Goal: Task Accomplishment & Management: Complete application form

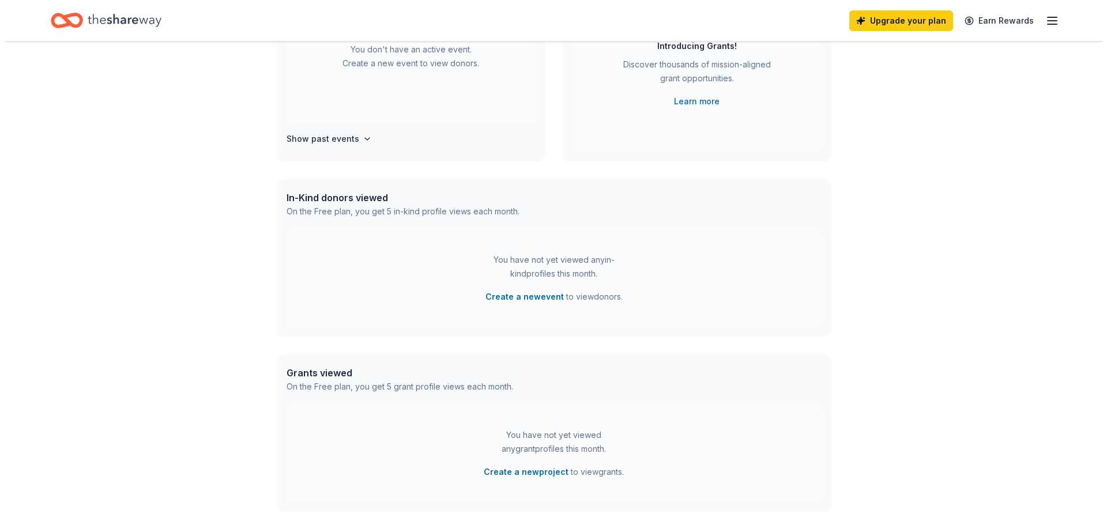
scroll to position [173, 0]
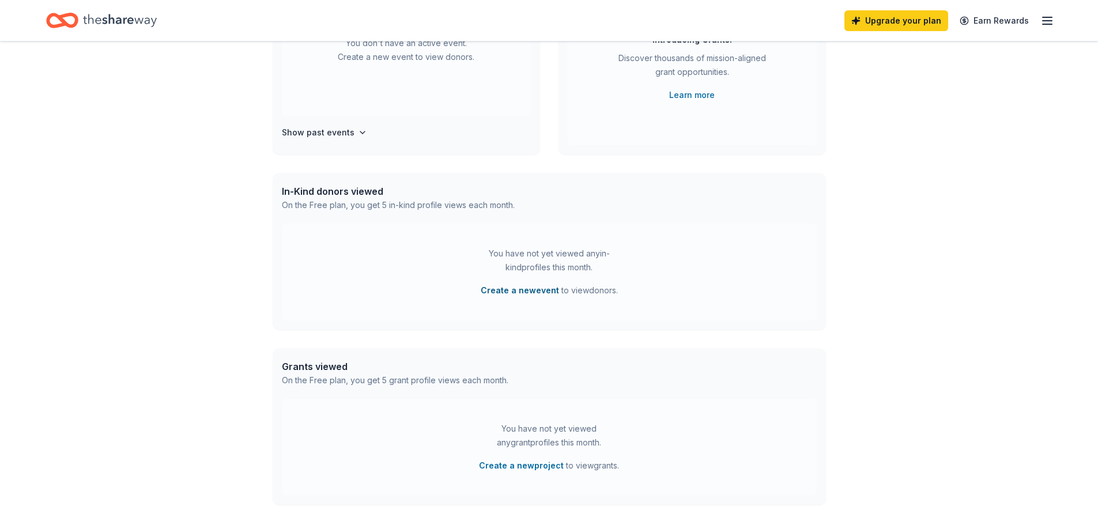
click at [515, 289] on button "Create a new event" at bounding box center [520, 291] width 78 height 14
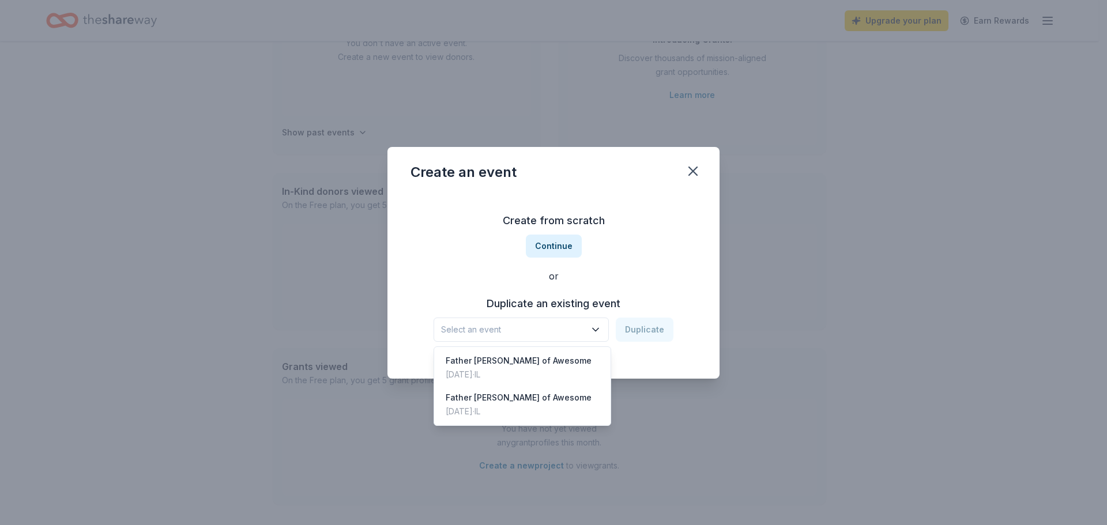
click at [601, 331] on icon "button" at bounding box center [596, 330] width 12 height 12
click at [492, 324] on span "Select an event" at bounding box center [513, 330] width 144 height 14
click at [513, 335] on span "Select an event" at bounding box center [513, 330] width 144 height 14
drag, startPoint x: 654, startPoint y: 391, endPoint x: 651, endPoint y: 376, distance: 15.3
click at [651, 381] on div "Create an event Create from scratch Continue or Duplicate an existing event Sel…" at bounding box center [553, 262] width 1107 height 525
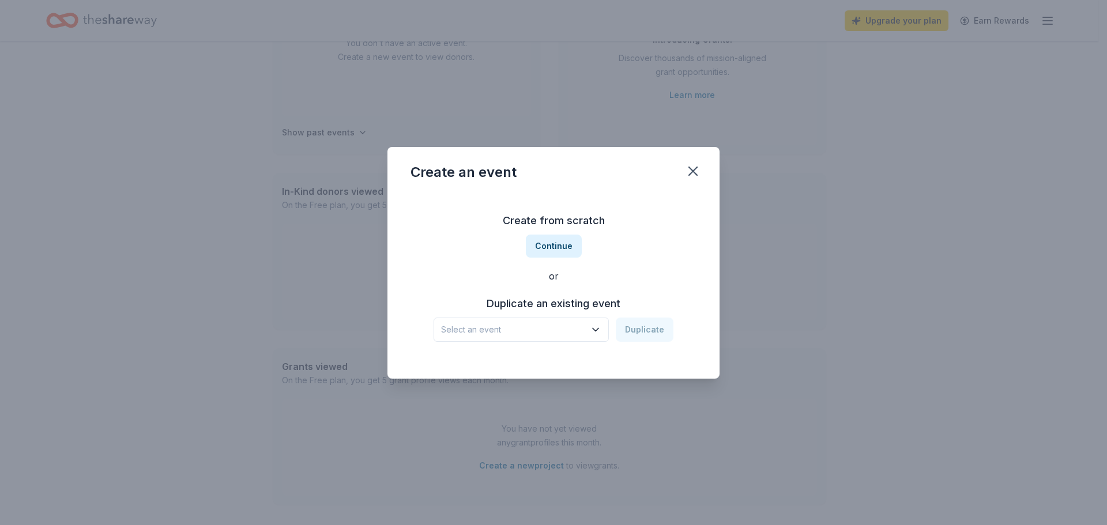
click at [648, 368] on div "Create from scratch Continue or Duplicate an existing event Select an event Dup…" at bounding box center [553, 286] width 332 height 186
click at [551, 246] on button "Continue" at bounding box center [554, 246] width 56 height 23
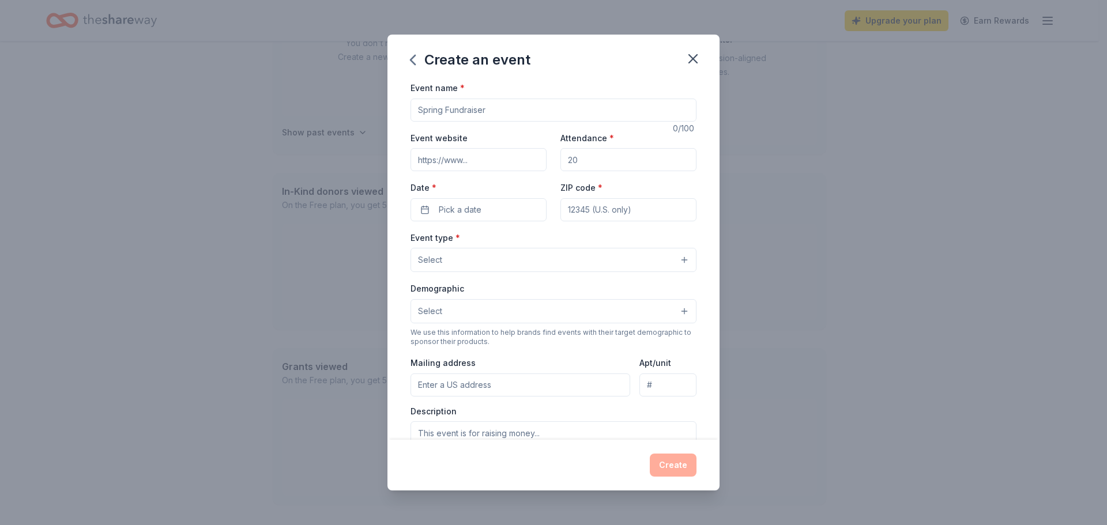
click at [492, 111] on input "Event name *" at bounding box center [553, 110] width 286 height 23
type input "St. [PERSON_NAME]"
type input "200"
click at [421, 207] on button "Pick a date" at bounding box center [478, 209] width 136 height 23
click at [535, 242] on button "Go to next month" at bounding box center [538, 240] width 16 height 16
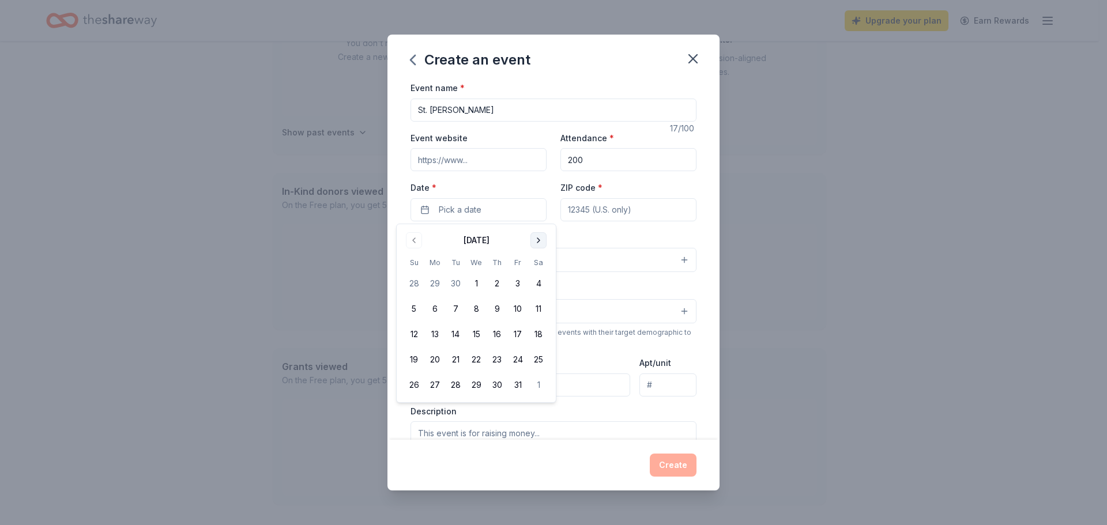
click at [535, 242] on button "Go to next month" at bounding box center [538, 240] width 16 height 16
click at [493, 284] on button "1" at bounding box center [496, 283] width 21 height 21
click at [609, 209] on input "ZIP code *" at bounding box center [628, 209] width 136 height 23
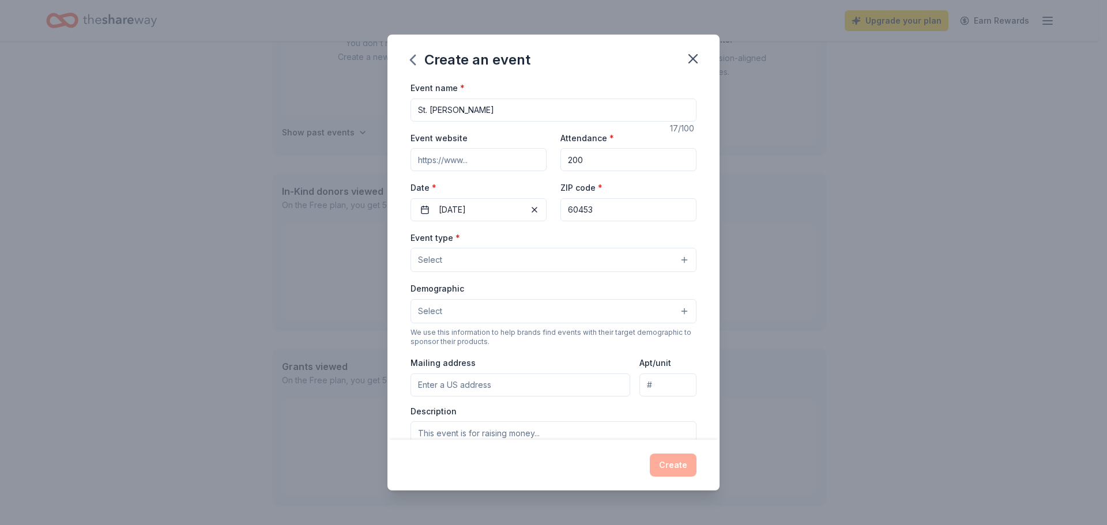
type input "60453"
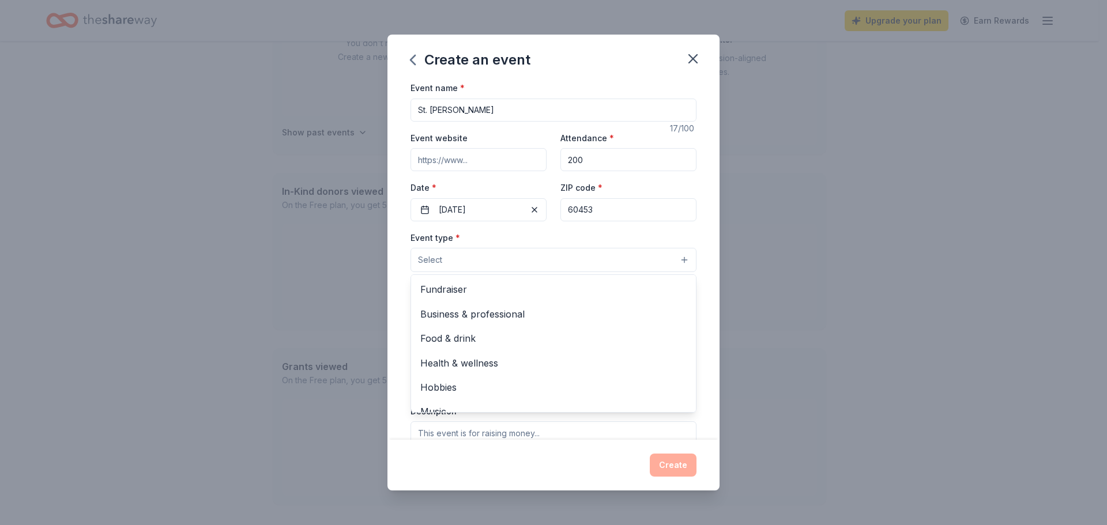
click at [676, 259] on button "Select" at bounding box center [553, 260] width 286 height 24
click at [432, 293] on span "Fundraiser" at bounding box center [553, 289] width 266 height 15
click at [818, 357] on div "Create an event Event name * St. Gerald Raffle 17 /100 Event website Attendance…" at bounding box center [553, 262] width 1107 height 525
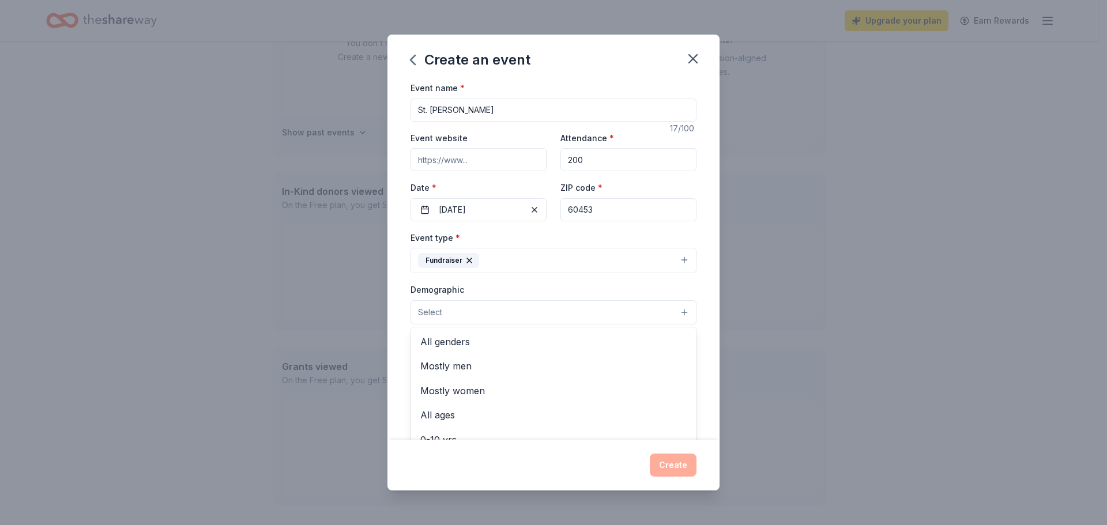
click at [675, 315] on button "Select" at bounding box center [553, 312] width 286 height 24
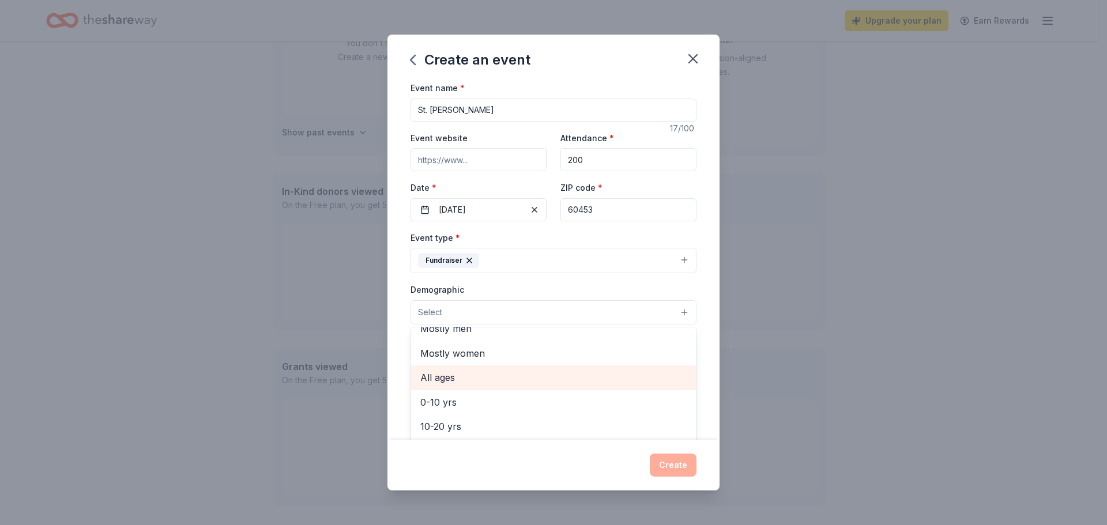
scroll to position [58, 0]
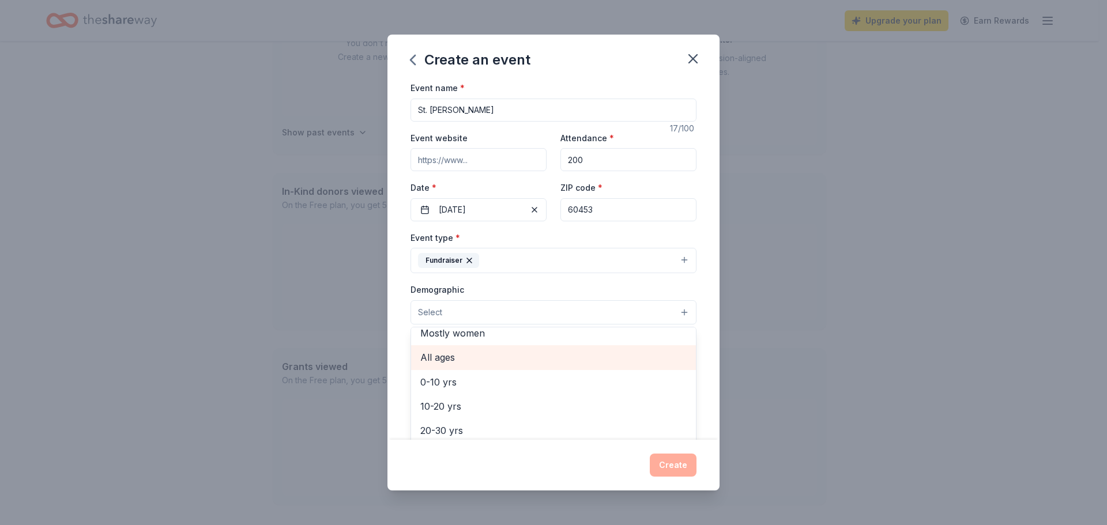
click at [441, 357] on span "All ages" at bounding box center [553, 357] width 266 height 15
click at [748, 379] on div "Create an event Event name * St. Gerald Raffle 17 /100 Event website Attendance…" at bounding box center [553, 262] width 1107 height 525
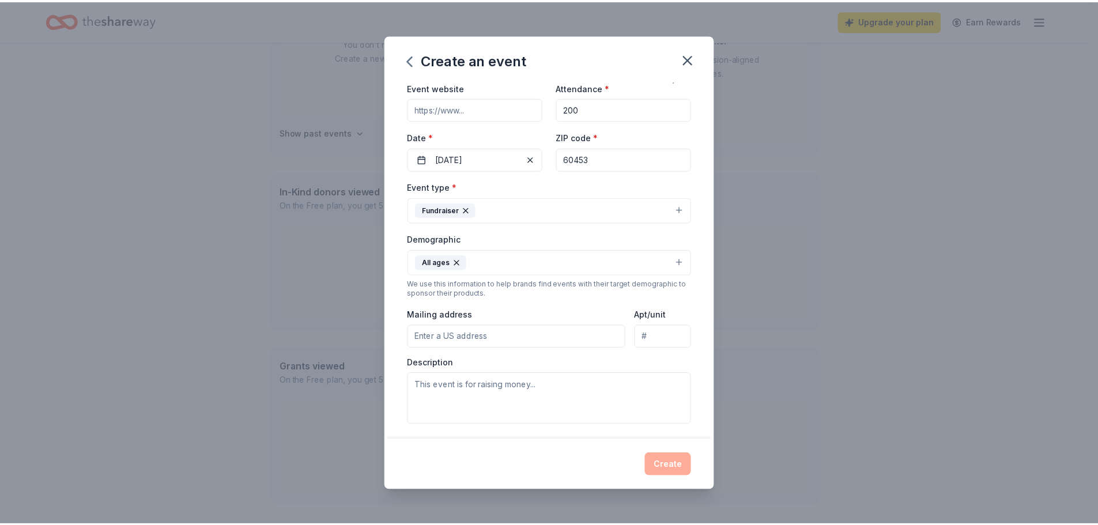
scroll to position [194, 0]
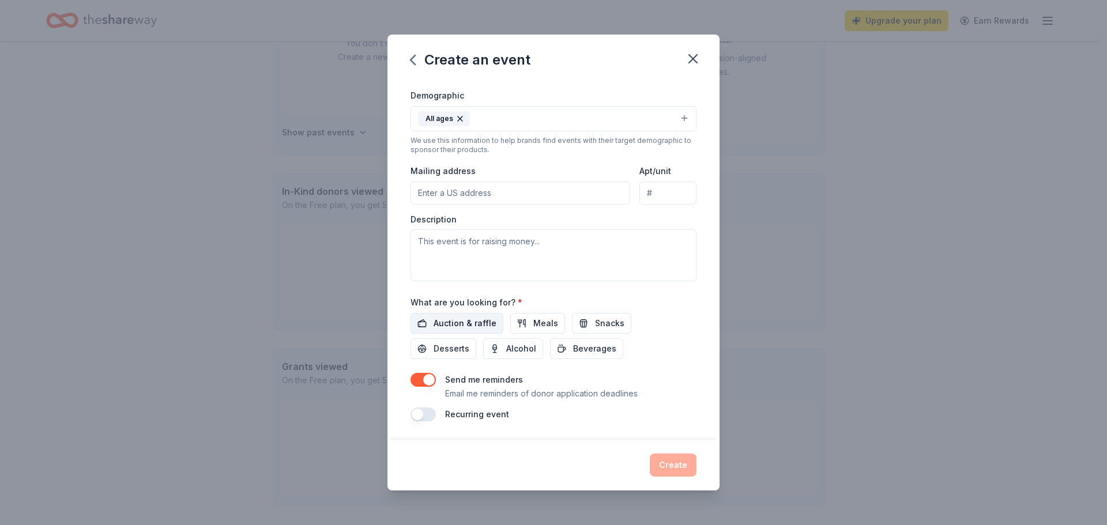
click at [448, 320] on span "Auction & raffle" at bounding box center [464, 323] width 63 height 14
click at [446, 191] on input "Mailing address" at bounding box center [520, 193] width 220 height 23
type input "8782 South Kilbourn"
click at [486, 247] on textarea at bounding box center [553, 255] width 286 height 52
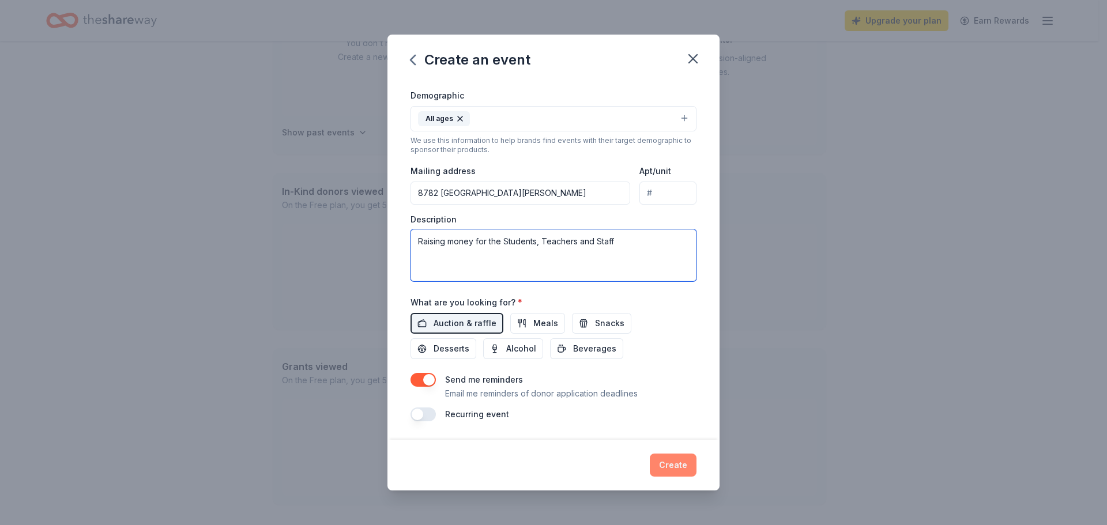
type textarea "Raising money for the Students, Teachers and Staff"
click at [675, 466] on button "Create" at bounding box center [673, 465] width 47 height 23
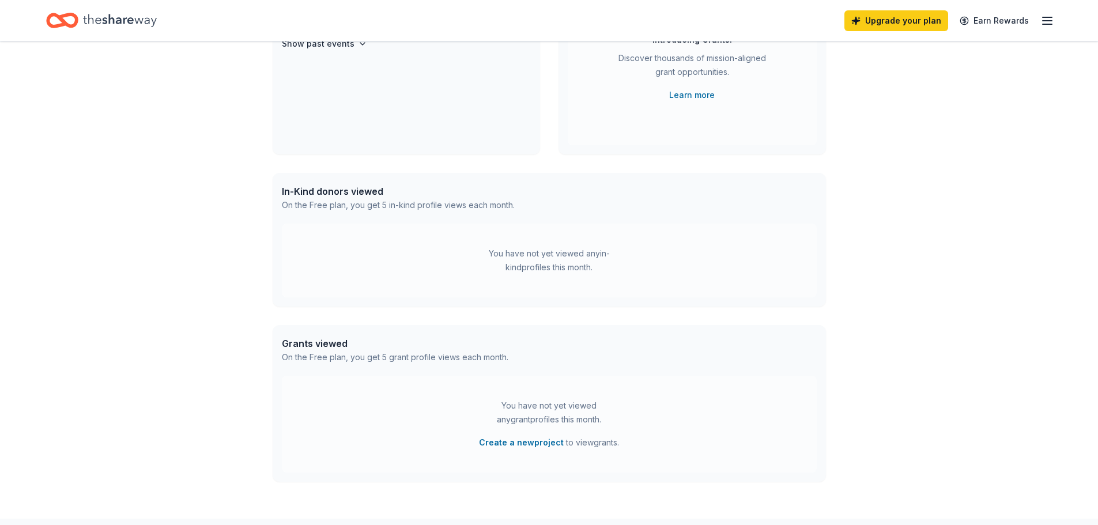
scroll to position [84, 0]
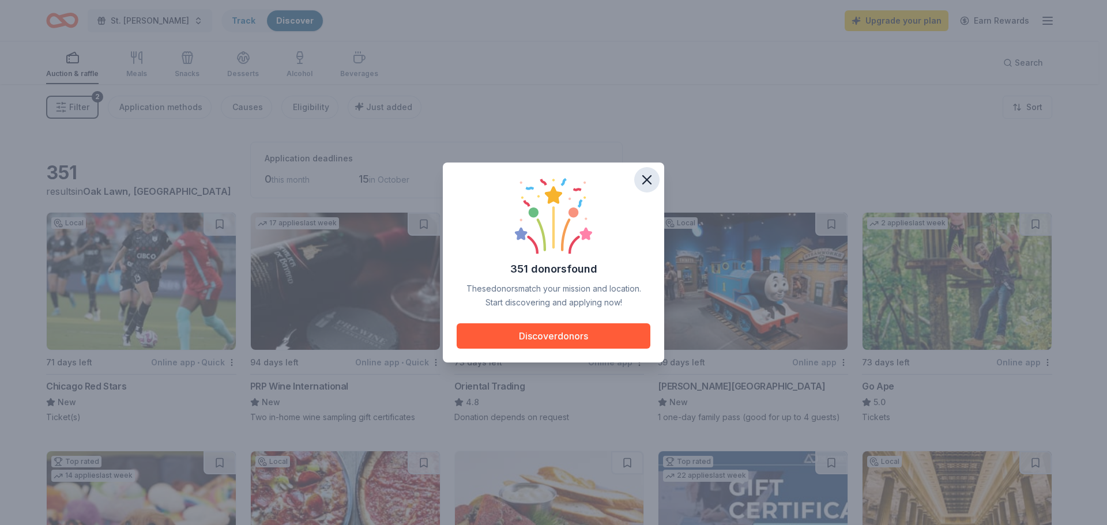
click at [645, 173] on icon "button" at bounding box center [647, 180] width 16 height 16
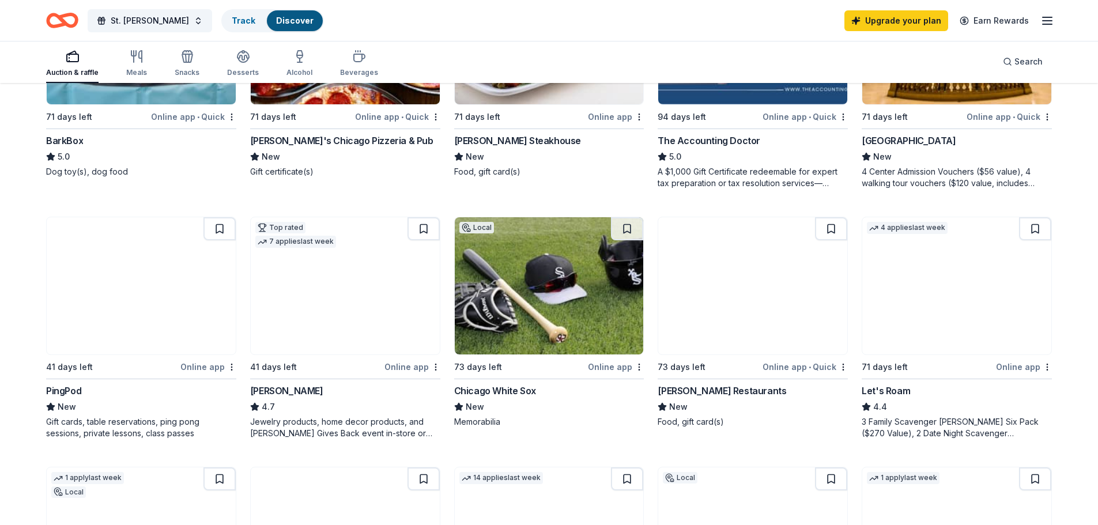
scroll to position [519, 0]
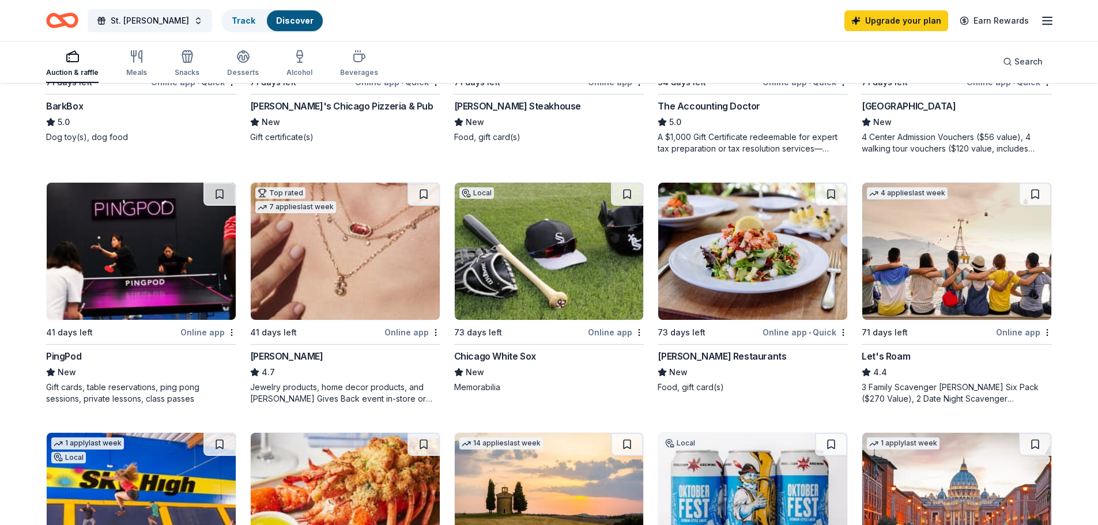
click at [404, 333] on div "Online app" at bounding box center [412, 332] width 56 height 14
click at [274, 355] on div "Kendra Scott" at bounding box center [286, 356] width 73 height 14
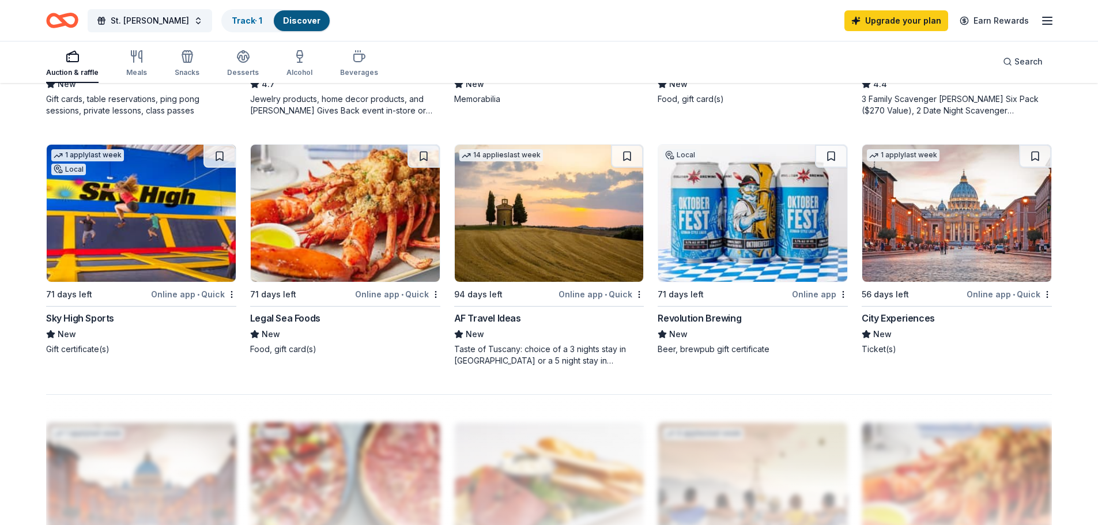
click at [65, 316] on div "Sky High Sports" at bounding box center [80, 318] width 68 height 14
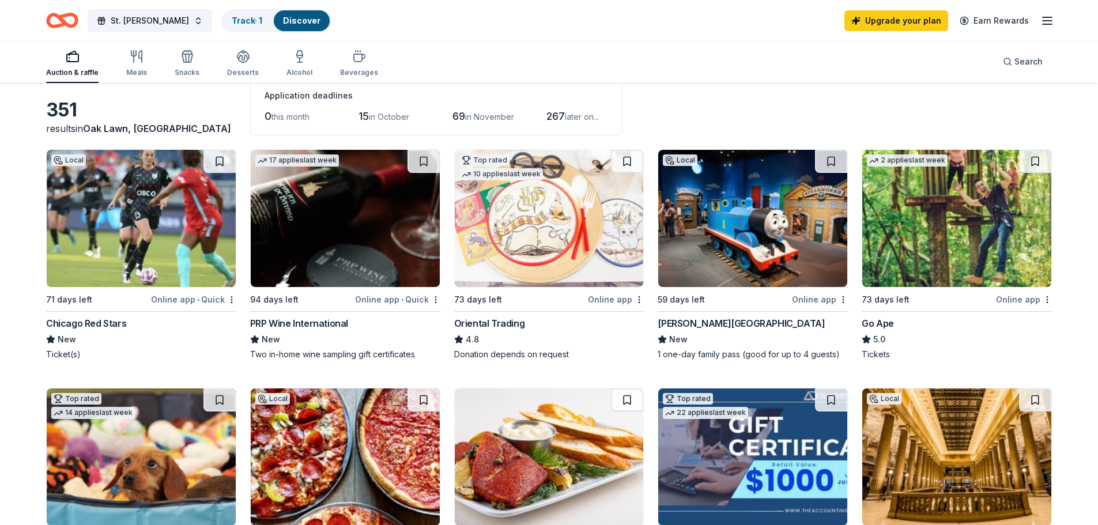
scroll to position [0, 0]
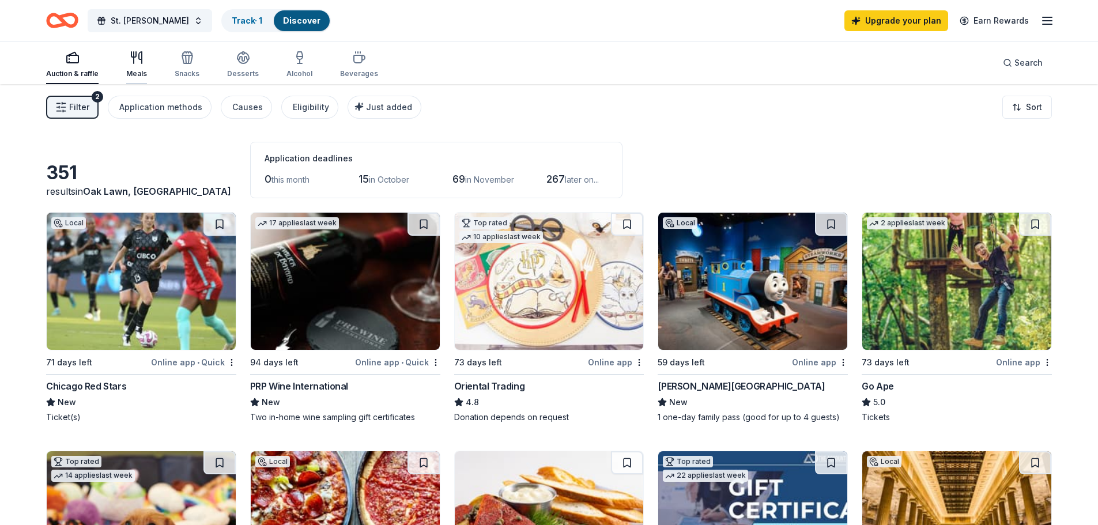
click at [135, 66] on div "Meals" at bounding box center [136, 65] width 21 height 28
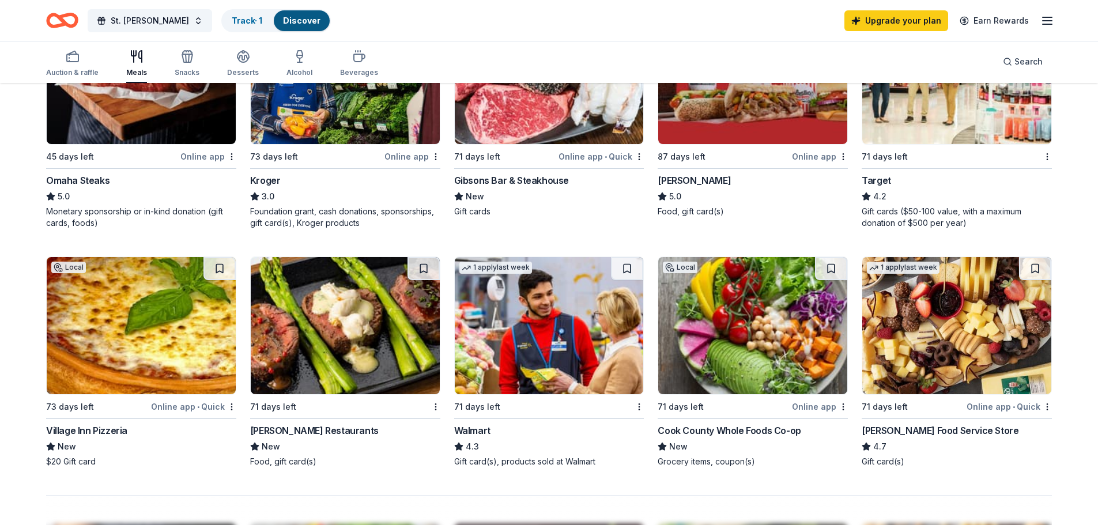
scroll to position [576, 0]
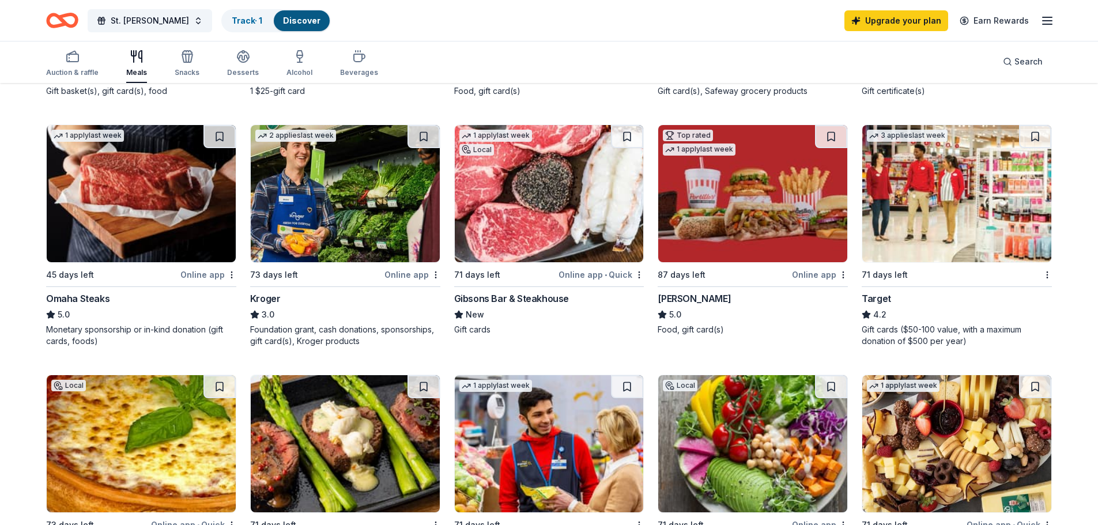
click at [674, 299] on div "Portillo's" at bounding box center [694, 299] width 73 height 14
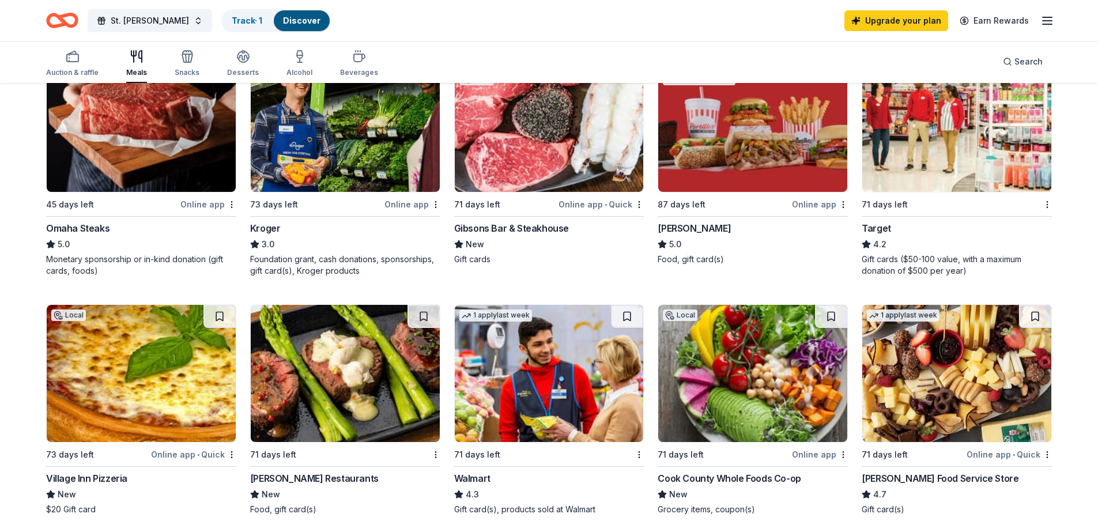
scroll to position [634, 0]
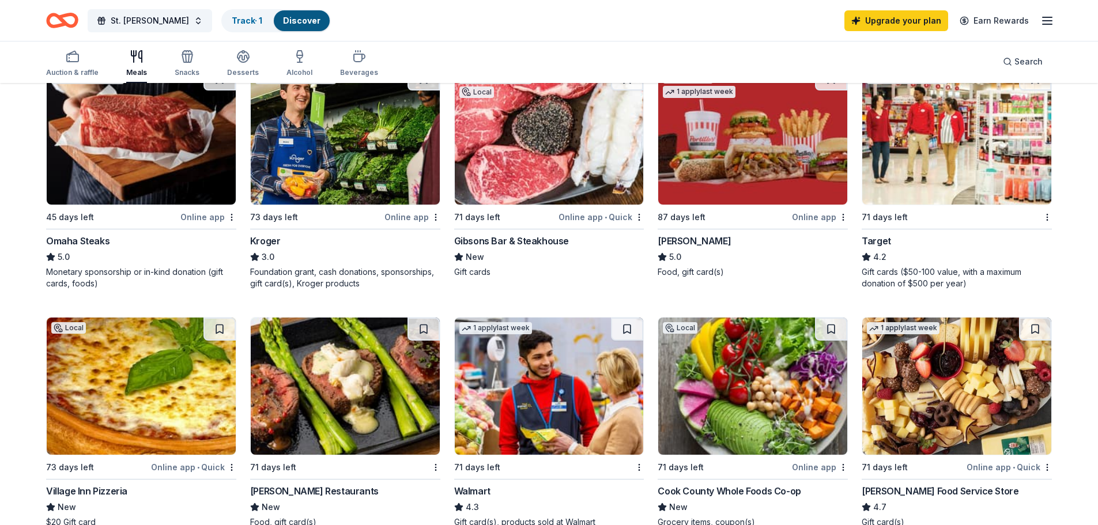
click at [266, 242] on div "Kroger" at bounding box center [265, 241] width 31 height 14
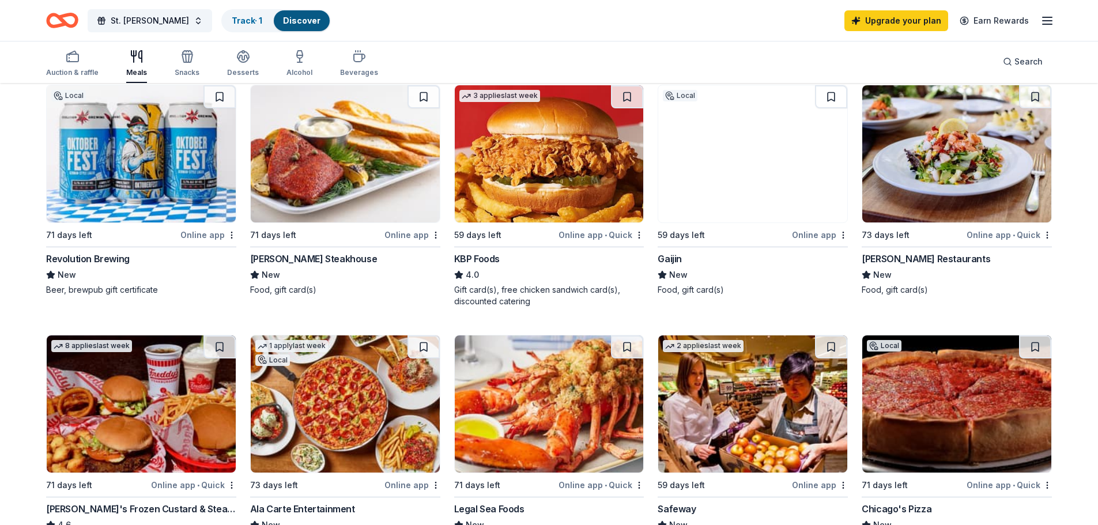
scroll to position [0, 0]
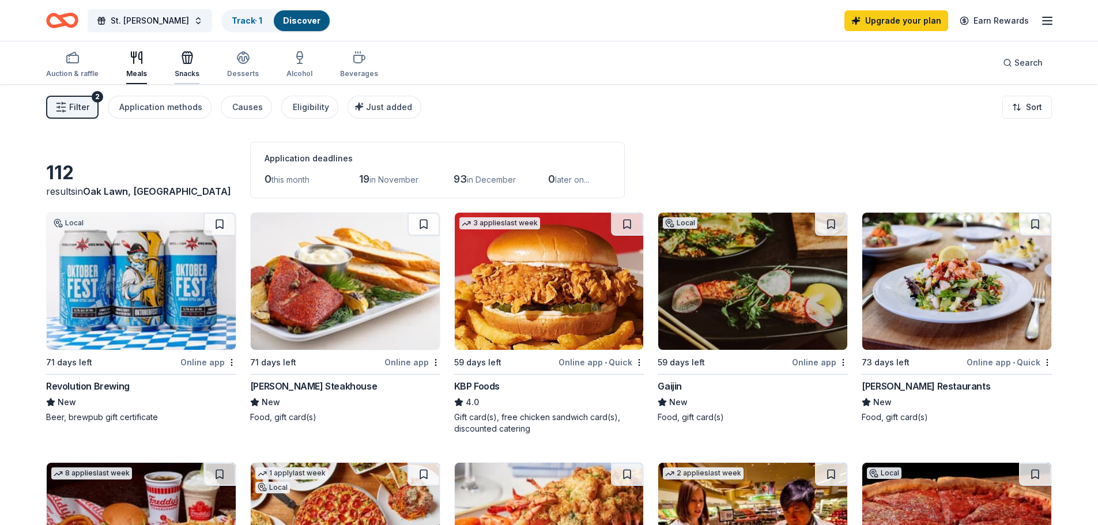
click at [183, 63] on icon "button" at bounding box center [187, 59] width 10 height 8
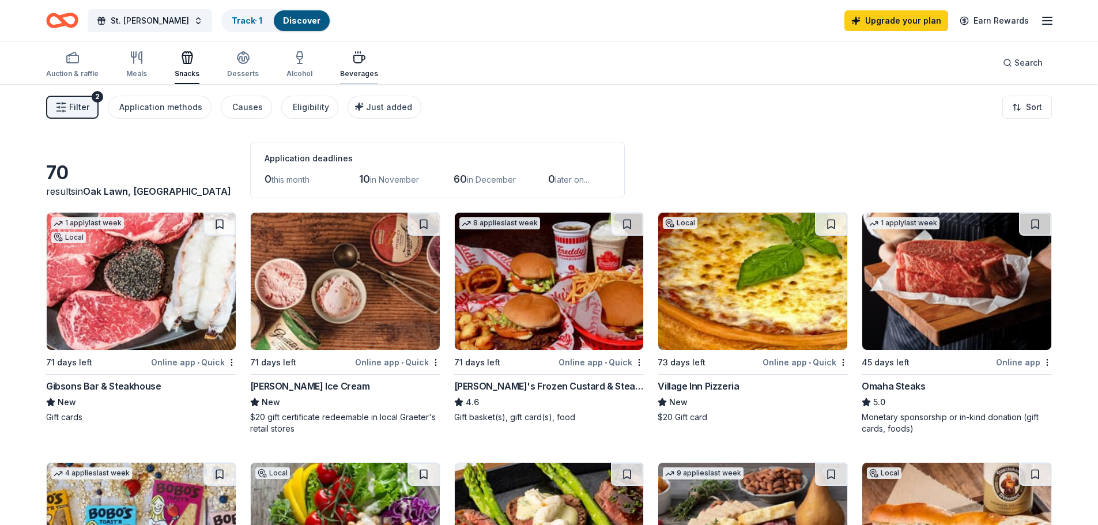
click at [354, 62] on icon "button" at bounding box center [359, 58] width 11 height 7
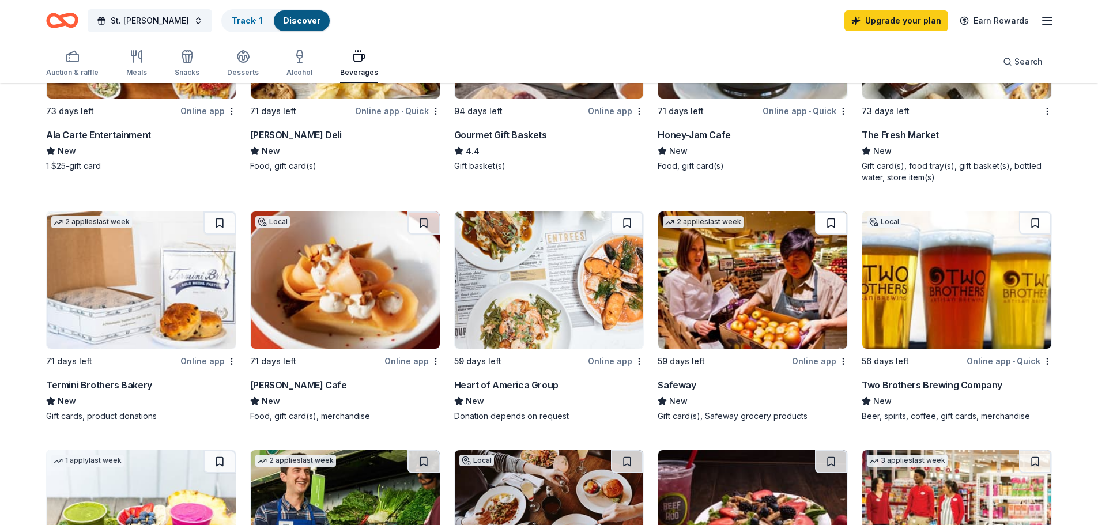
scroll to position [58, 0]
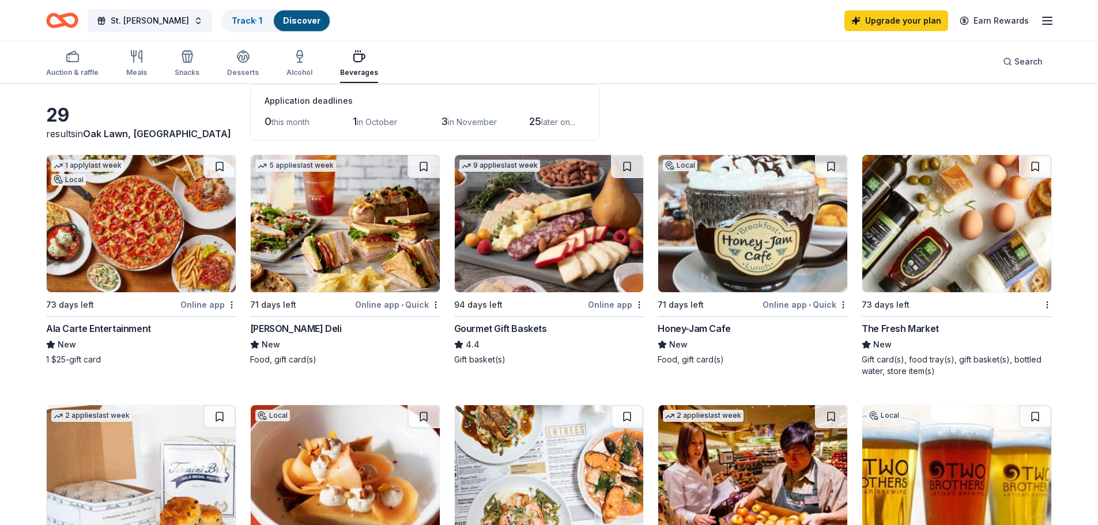
click at [271, 327] on div "McAlister's Deli" at bounding box center [296, 329] width 92 height 14
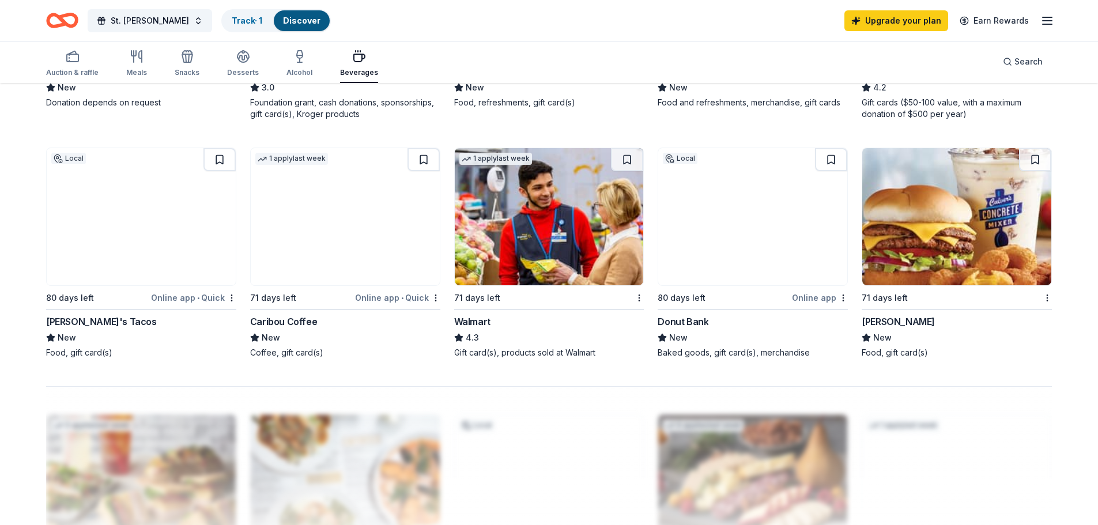
scroll to position [807, 0]
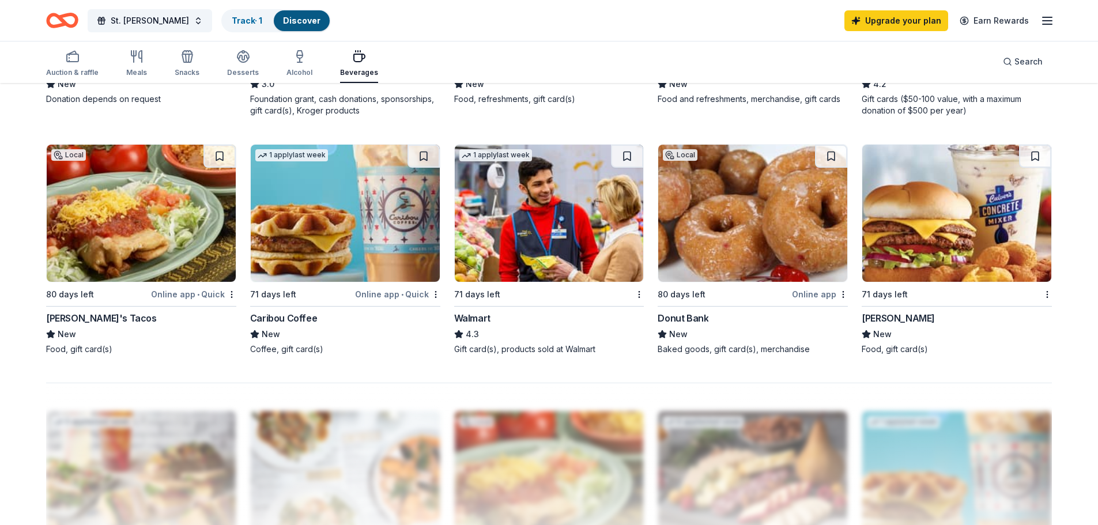
click at [880, 320] on div "[PERSON_NAME]" at bounding box center [898, 318] width 73 height 14
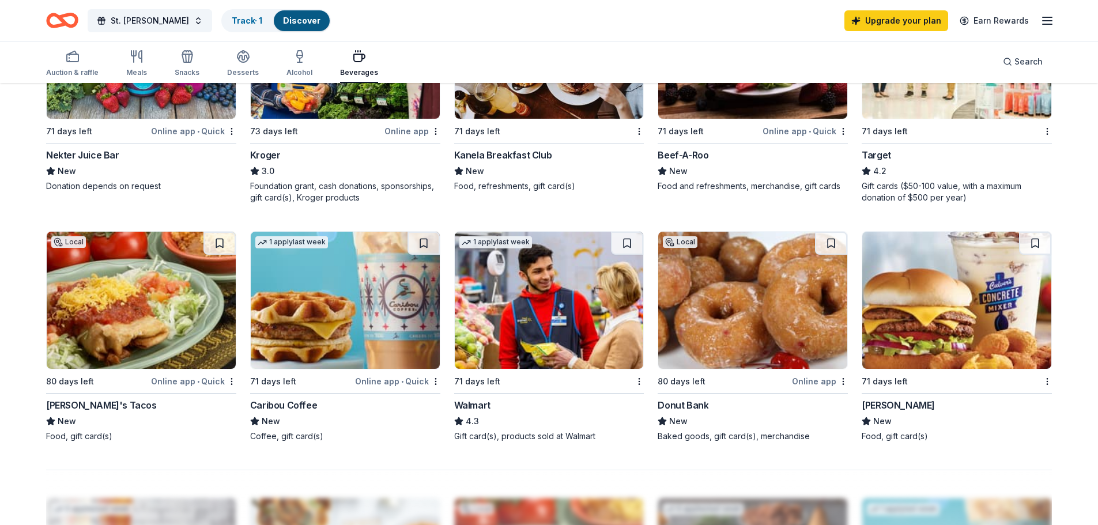
scroll to position [576, 0]
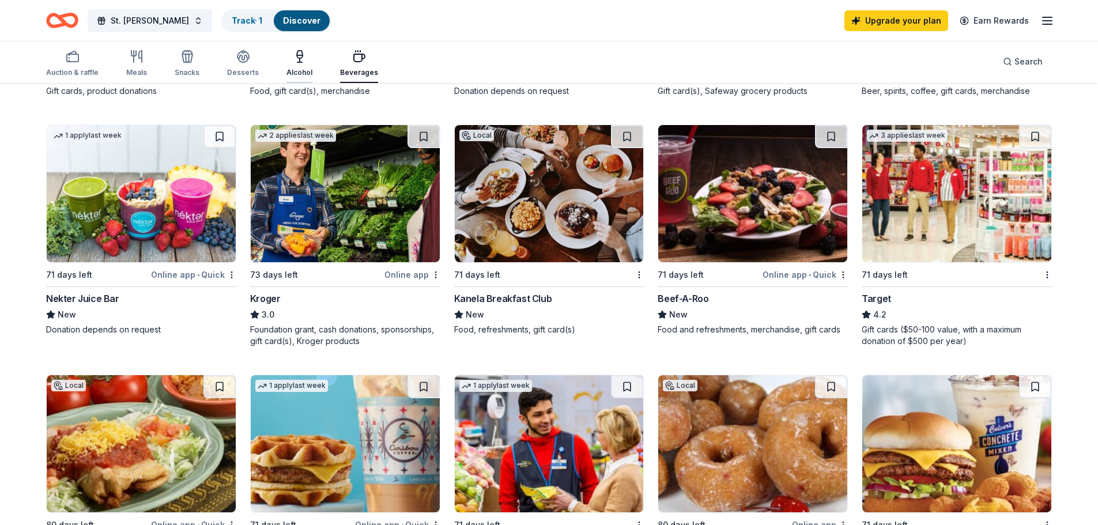
click at [299, 65] on div "Alcohol" at bounding box center [299, 64] width 26 height 28
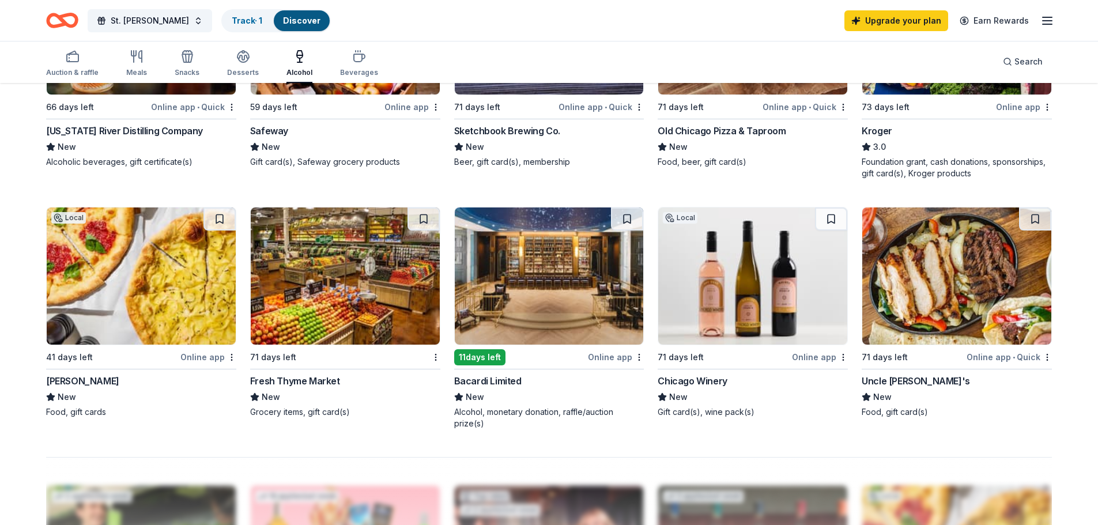
scroll to position [749, 0]
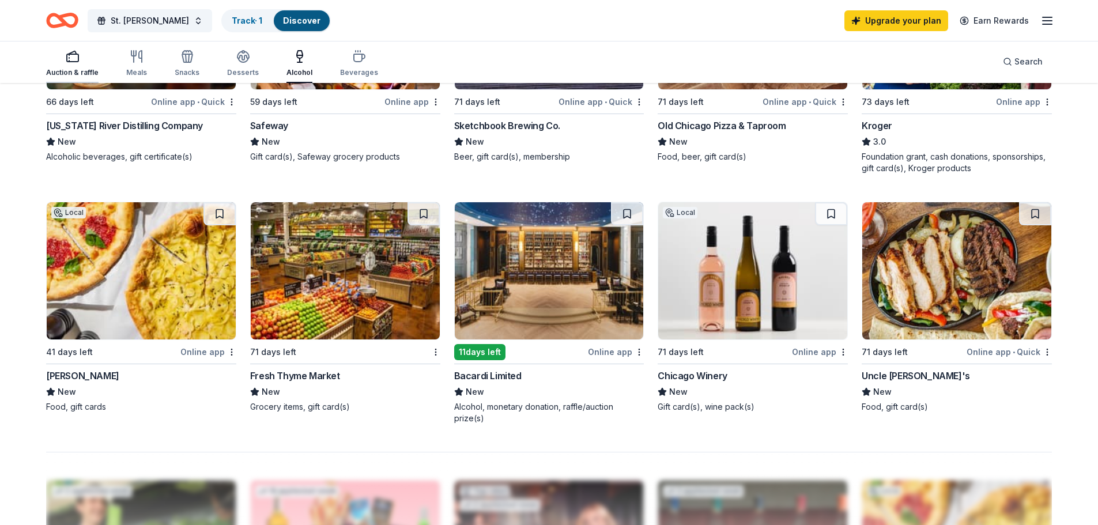
click at [76, 66] on div "Auction & raffle" at bounding box center [72, 64] width 52 height 28
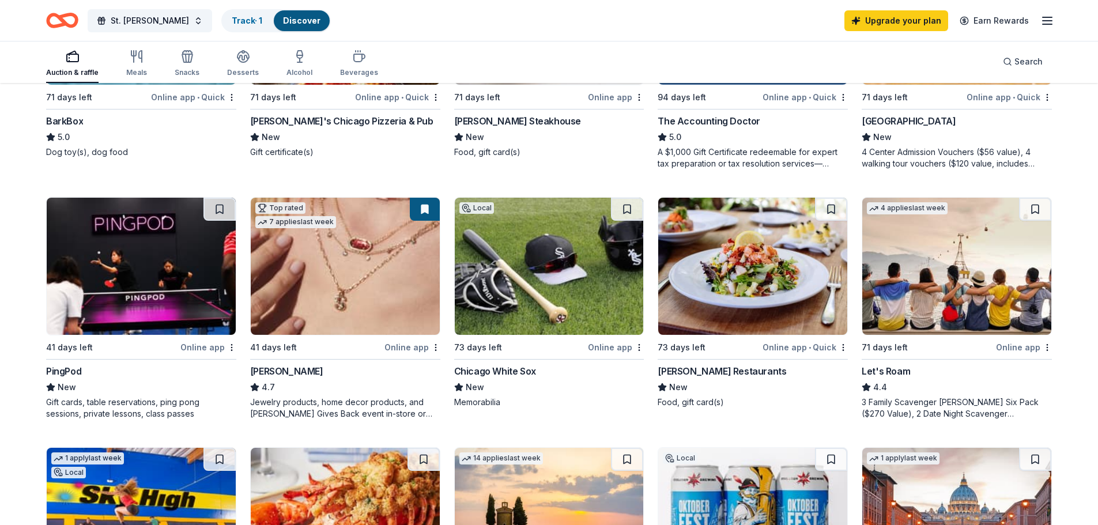
scroll to position [749, 0]
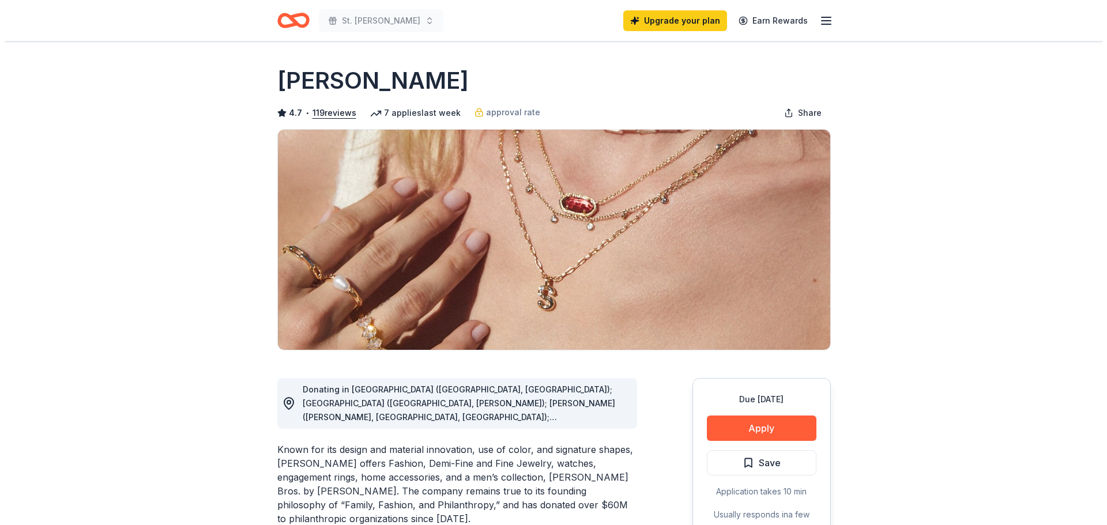
scroll to position [58, 0]
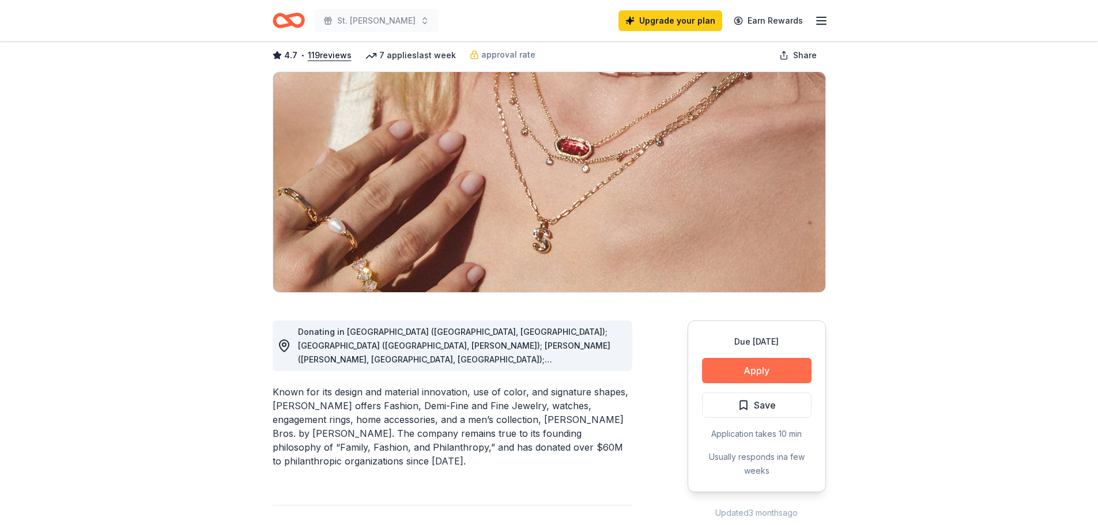
click at [753, 368] on button "Apply" at bounding box center [757, 370] width 110 height 25
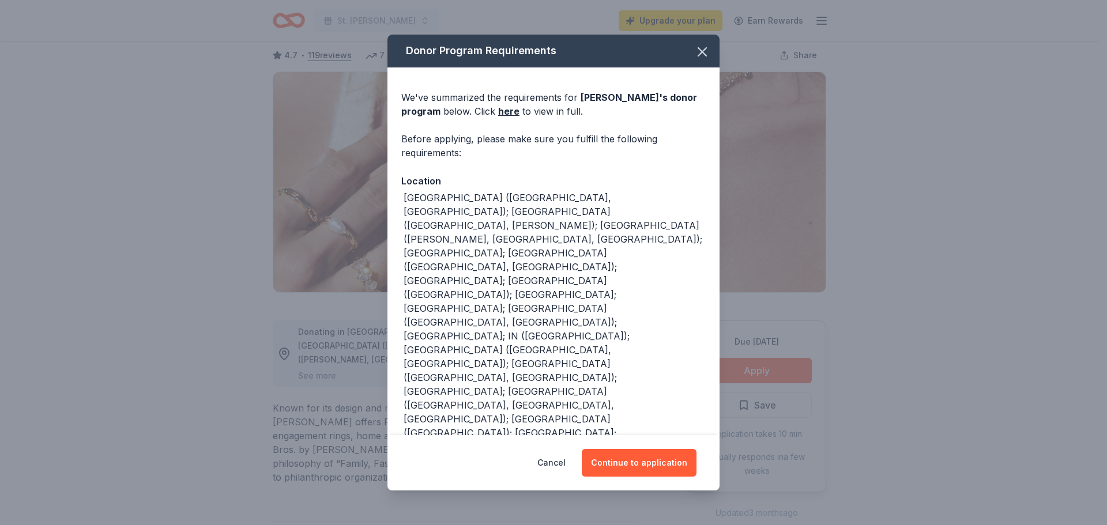
scroll to position [48, 0]
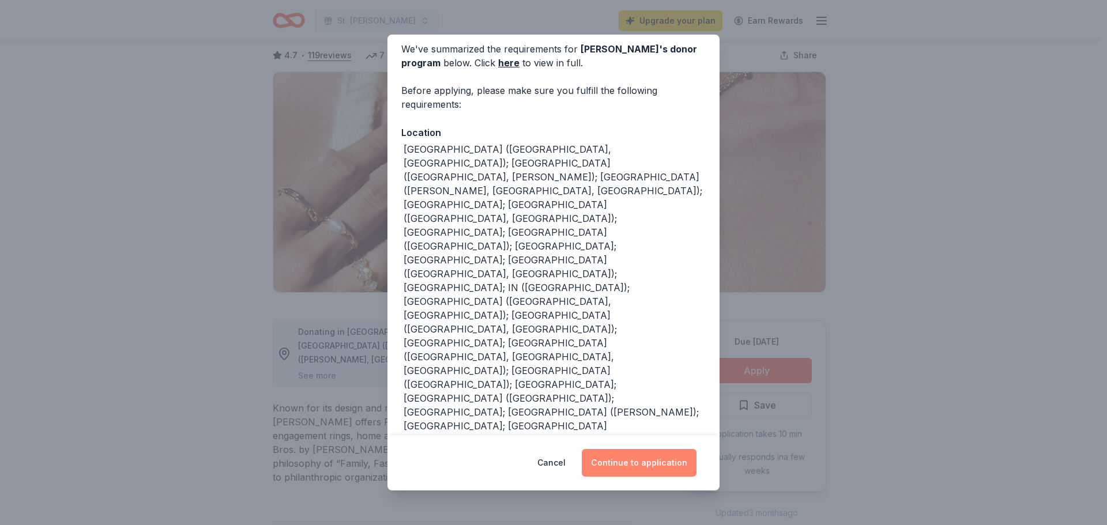
click at [629, 467] on button "Continue to application" at bounding box center [639, 463] width 115 height 28
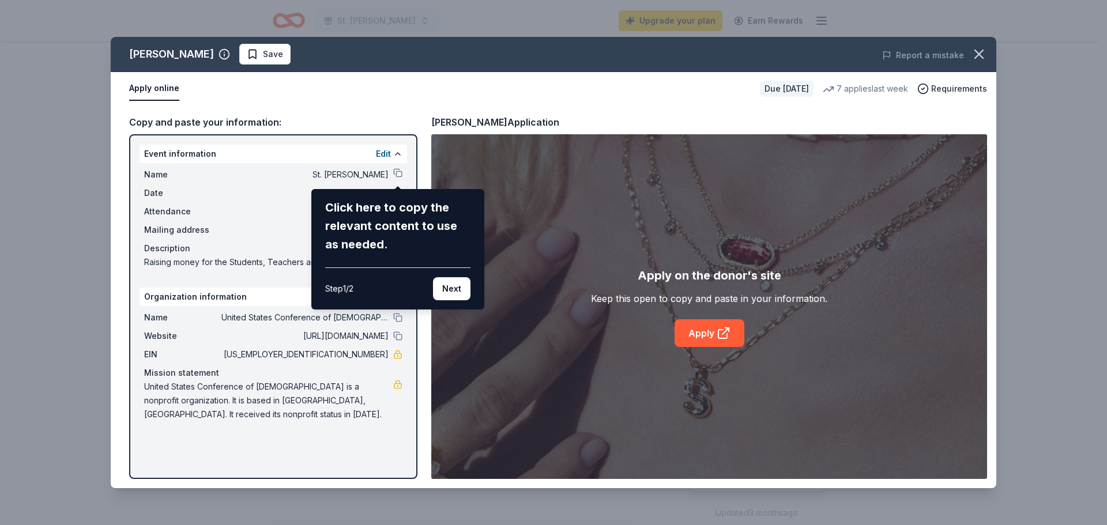
click at [178, 352] on div "Kendra Scott Save Report a mistake Apply online Due in 41 days 7 applies last w…" at bounding box center [553, 262] width 885 height 451
click at [455, 290] on button "Next" at bounding box center [451, 288] width 37 height 23
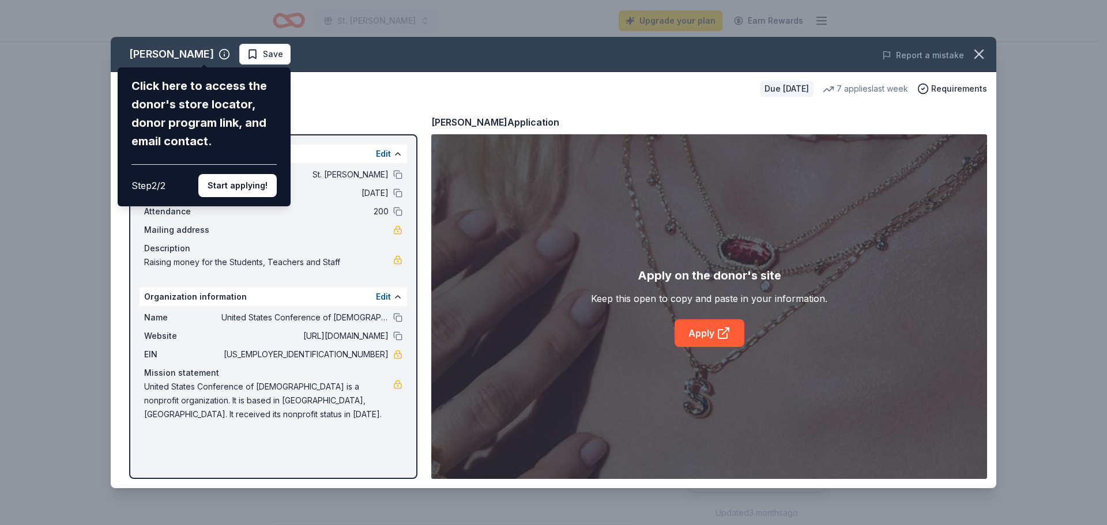
click at [392, 295] on div "Kendra Scott Click here to access the donor's store locator, donor program link…" at bounding box center [553, 262] width 885 height 451
click at [250, 189] on button "Start applying!" at bounding box center [237, 185] width 78 height 23
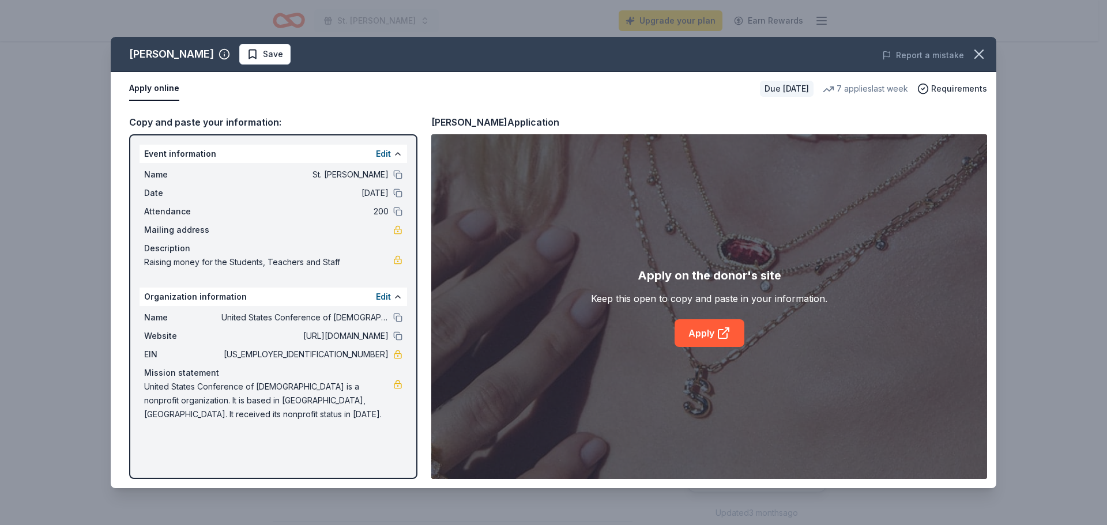
click at [713, 335] on div "Kendra Scott Save Report a mistake Apply online Due in 41 days 7 applies last w…" at bounding box center [553, 262] width 885 height 451
click at [711, 339] on link "Apply" at bounding box center [709, 333] width 70 height 28
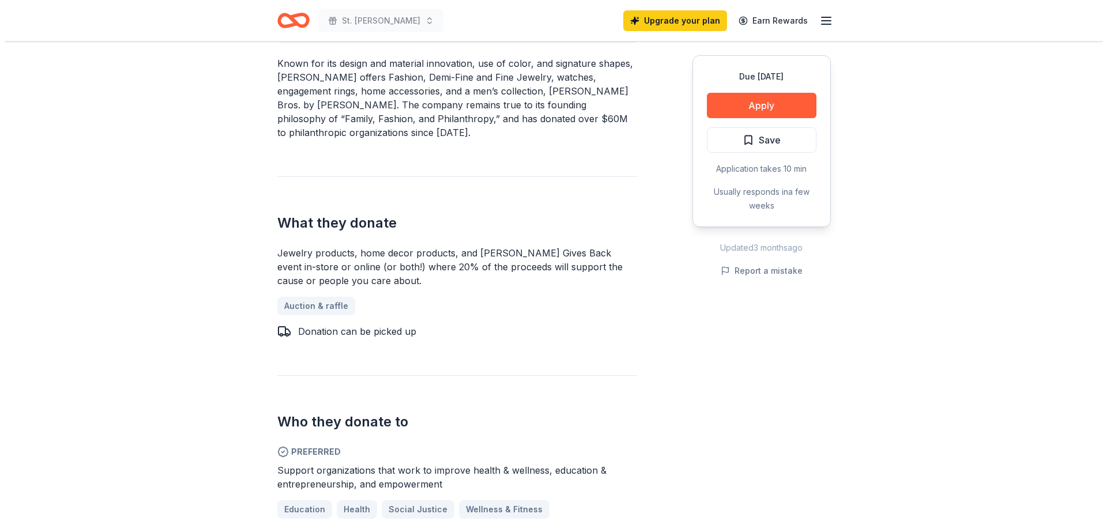
scroll to position [346, 0]
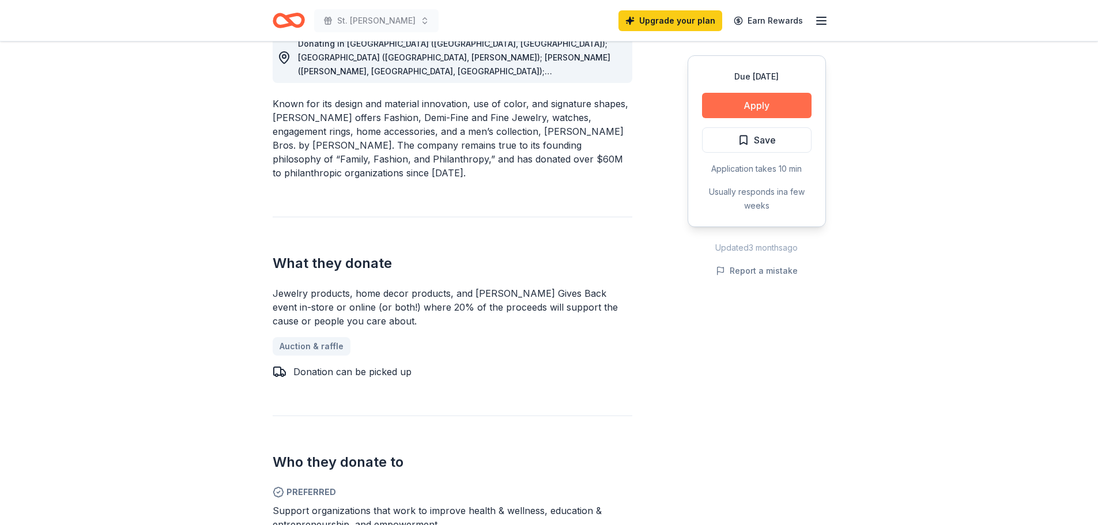
click at [755, 105] on button "Apply" at bounding box center [757, 105] width 110 height 25
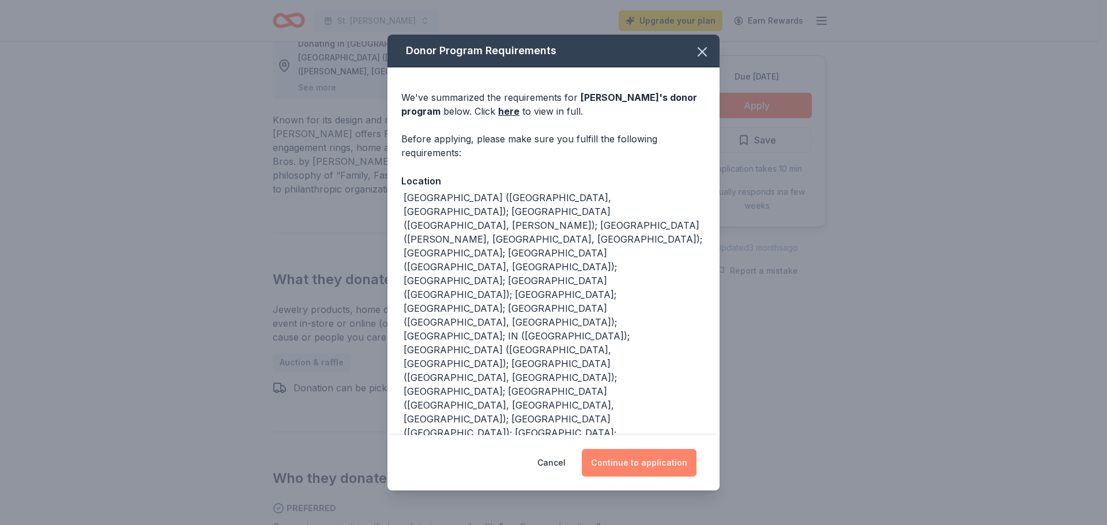
click at [640, 465] on button "Continue to application" at bounding box center [639, 463] width 115 height 28
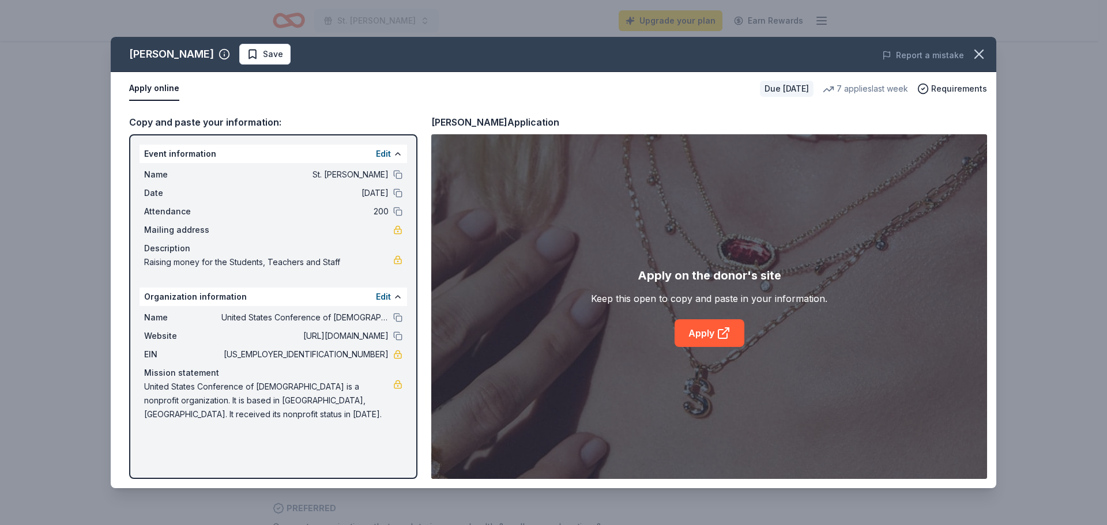
drag, startPoint x: 134, startPoint y: 148, endPoint x: 130, endPoint y: 231, distance: 82.5
click at [130, 231] on div "Event information Edit Name St. Gerald Raffle Date 01/01/26 Attendance 200 Mail…" at bounding box center [273, 306] width 288 height 345
click at [247, 58] on span "Save" at bounding box center [265, 54] width 36 height 14
click at [144, 90] on button "Apply online" at bounding box center [154, 89] width 50 height 24
click at [720, 333] on icon at bounding box center [723, 333] width 14 height 14
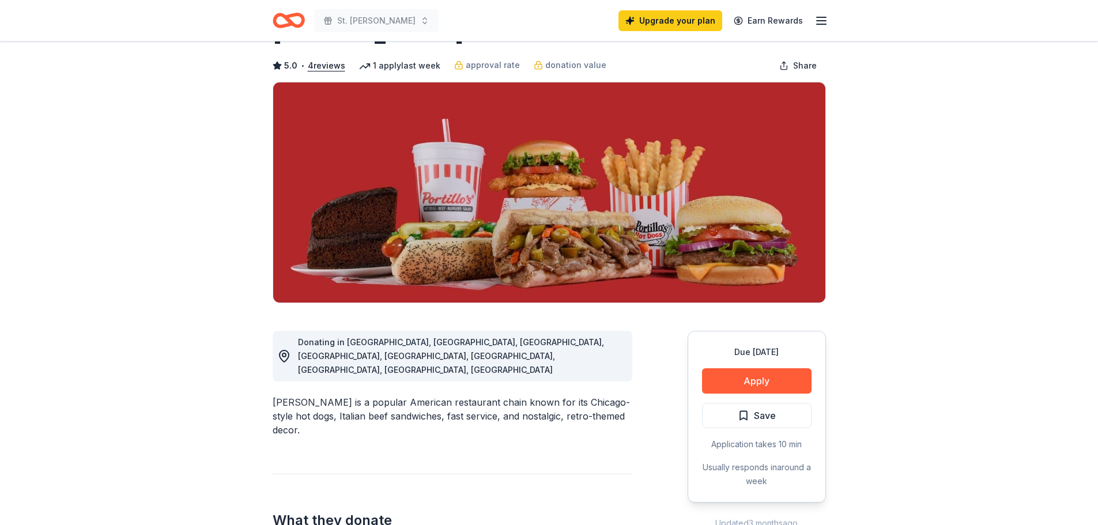
scroll to position [115, 0]
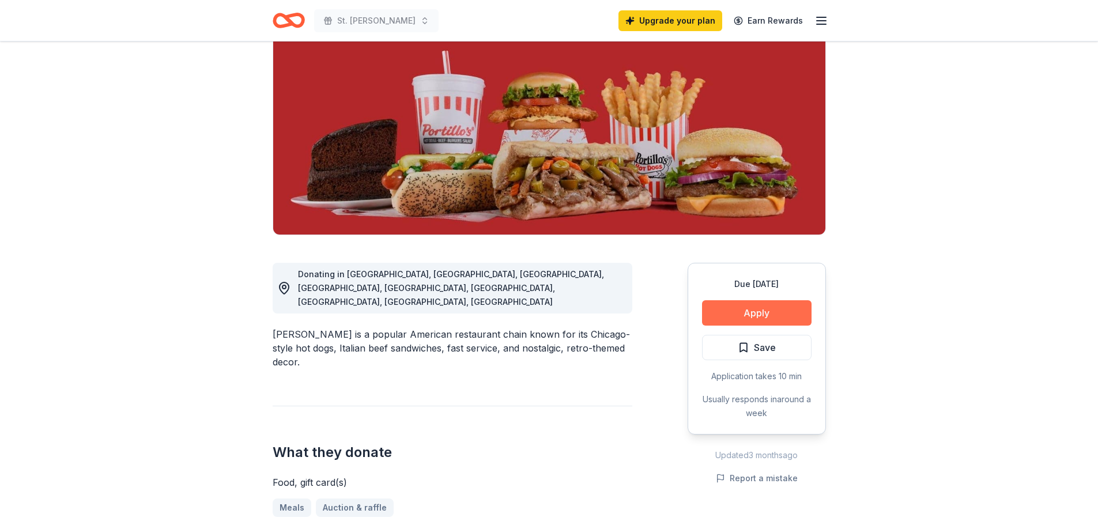
click at [752, 308] on button "Apply" at bounding box center [757, 312] width 110 height 25
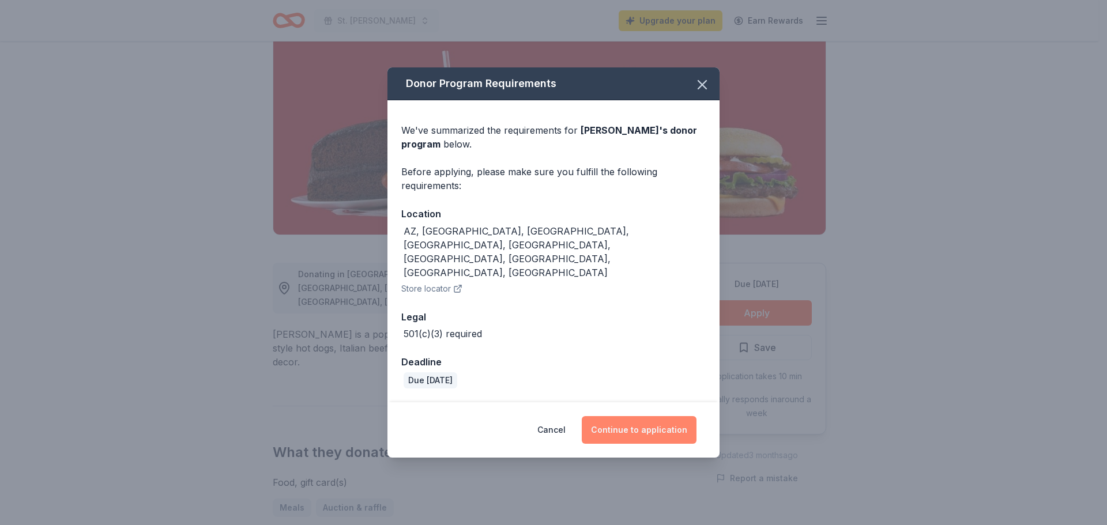
click at [624, 416] on button "Continue to application" at bounding box center [639, 430] width 115 height 28
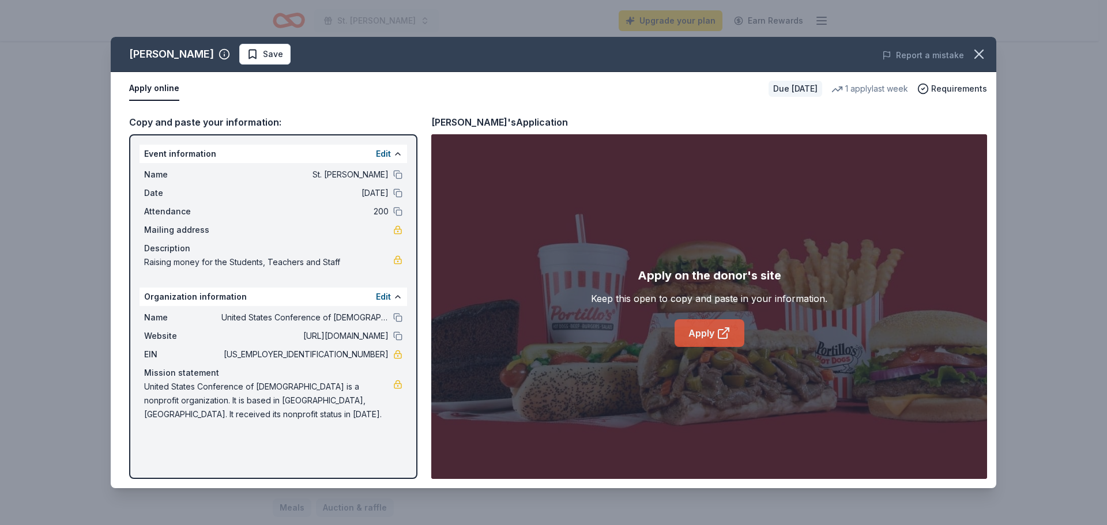
click at [704, 340] on link "Apply" at bounding box center [709, 333] width 70 height 28
click at [983, 51] on icon "button" at bounding box center [979, 54] width 16 height 16
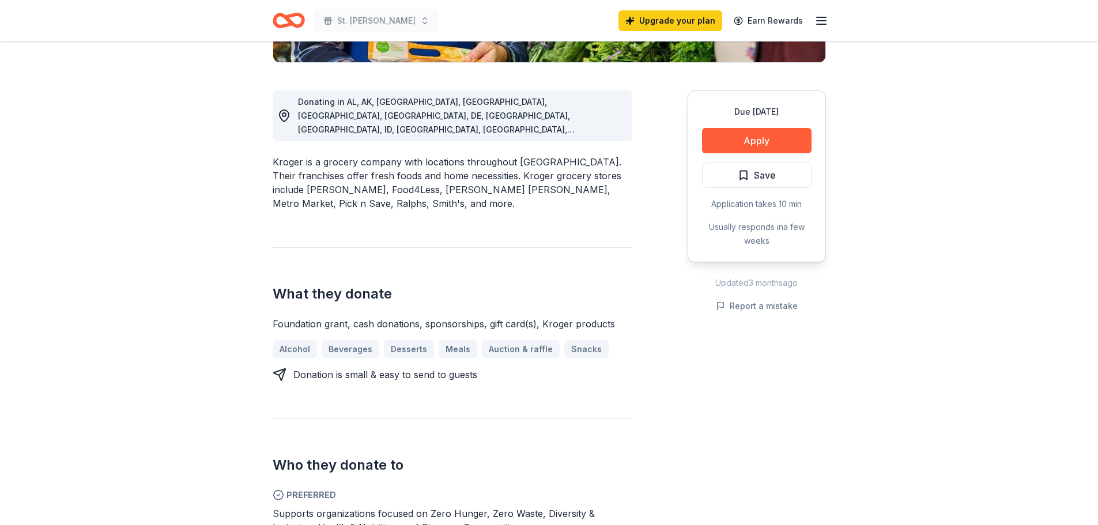
scroll to position [288, 0]
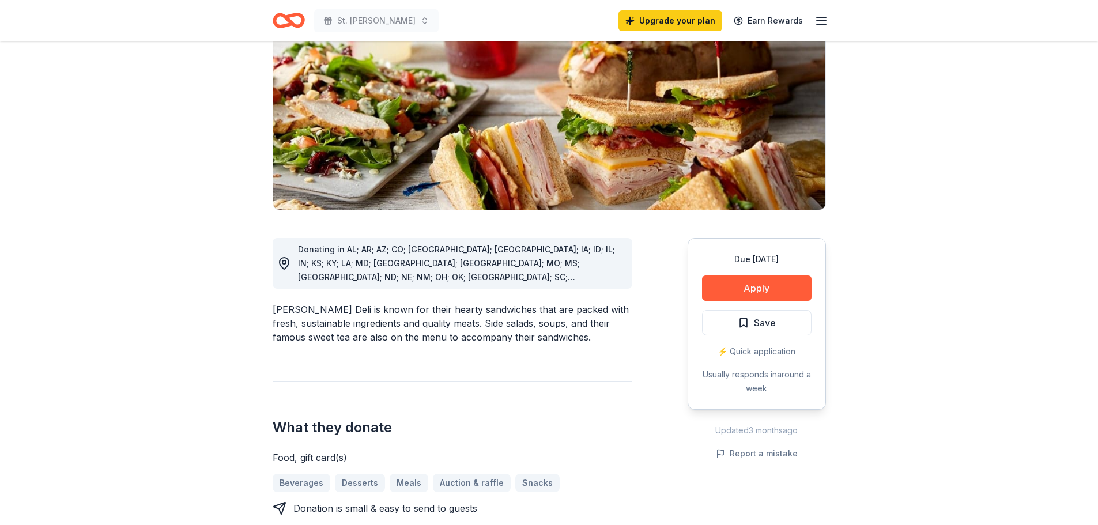
scroll to position [173, 0]
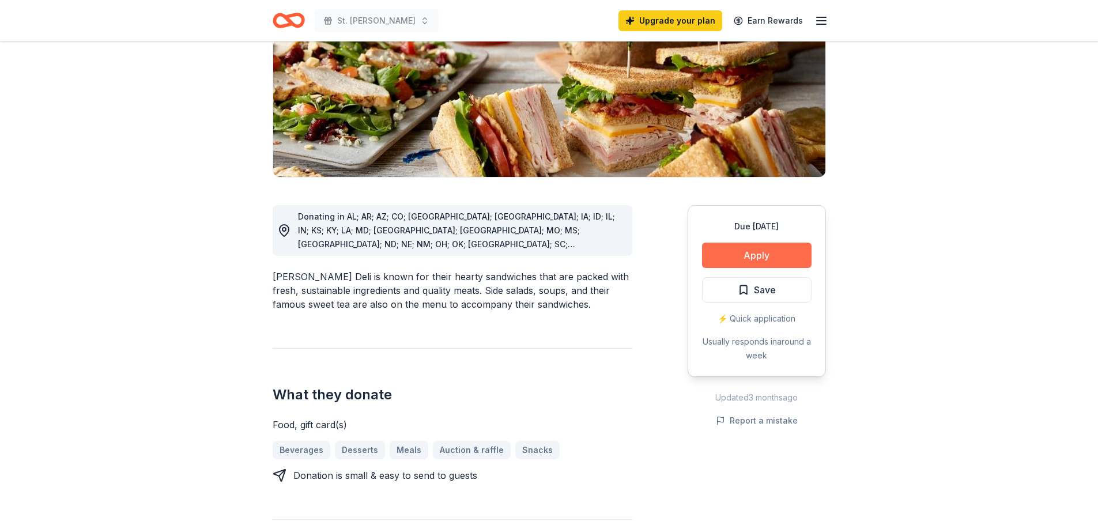
click at [757, 255] on button "Apply" at bounding box center [757, 255] width 110 height 25
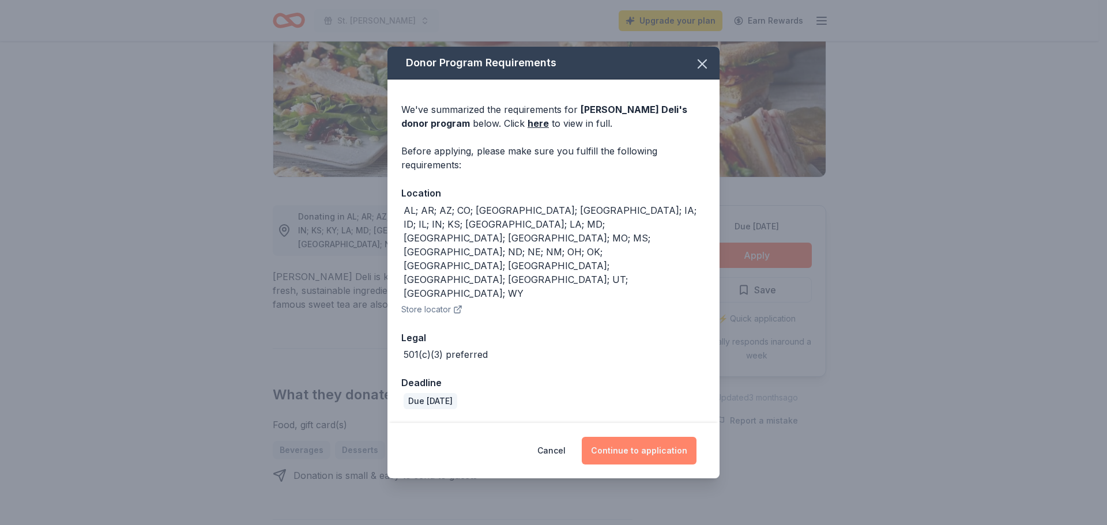
click at [640, 437] on button "Continue to application" at bounding box center [639, 451] width 115 height 28
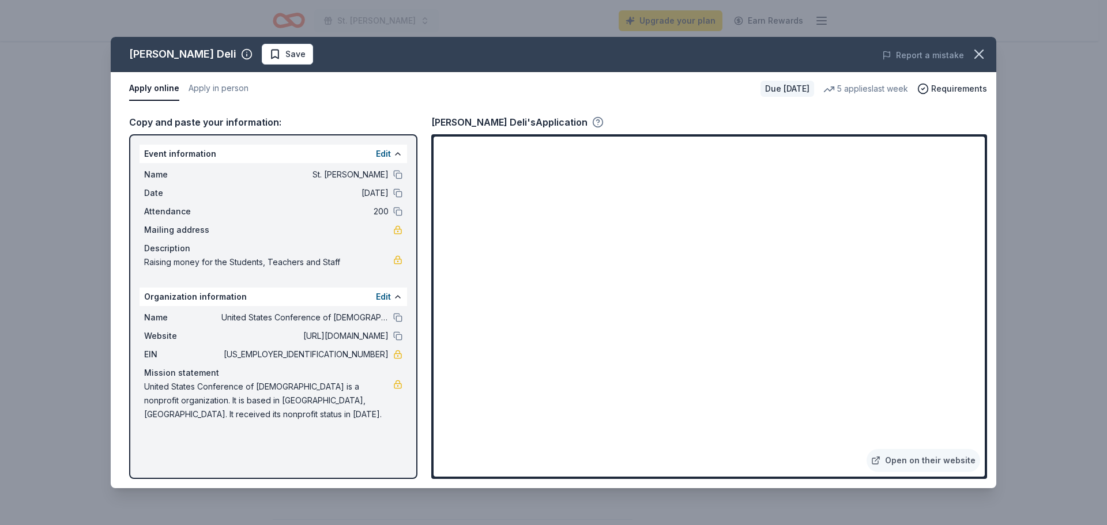
click at [592, 123] on icon "button" at bounding box center [598, 122] width 12 height 12
click at [691, 118] on div "[PERSON_NAME] Deli's Application" at bounding box center [709, 122] width 556 height 15
click at [985, 55] on icon "button" at bounding box center [979, 54] width 16 height 16
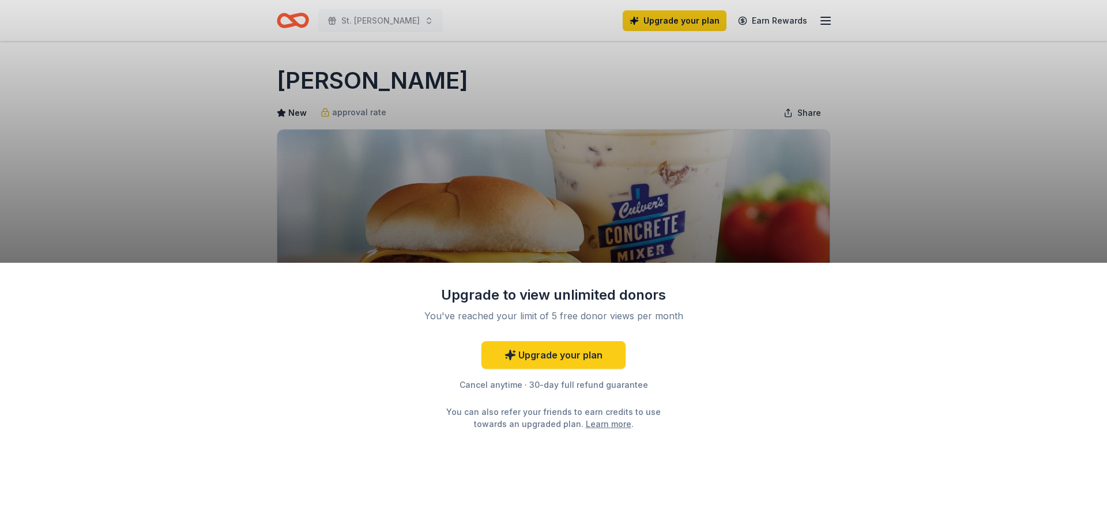
click at [901, 213] on div "Upgrade to view unlimited donors You've reached your limit of 5 free donor view…" at bounding box center [553, 262] width 1107 height 525
